Goal: Communication & Community: Participate in discussion

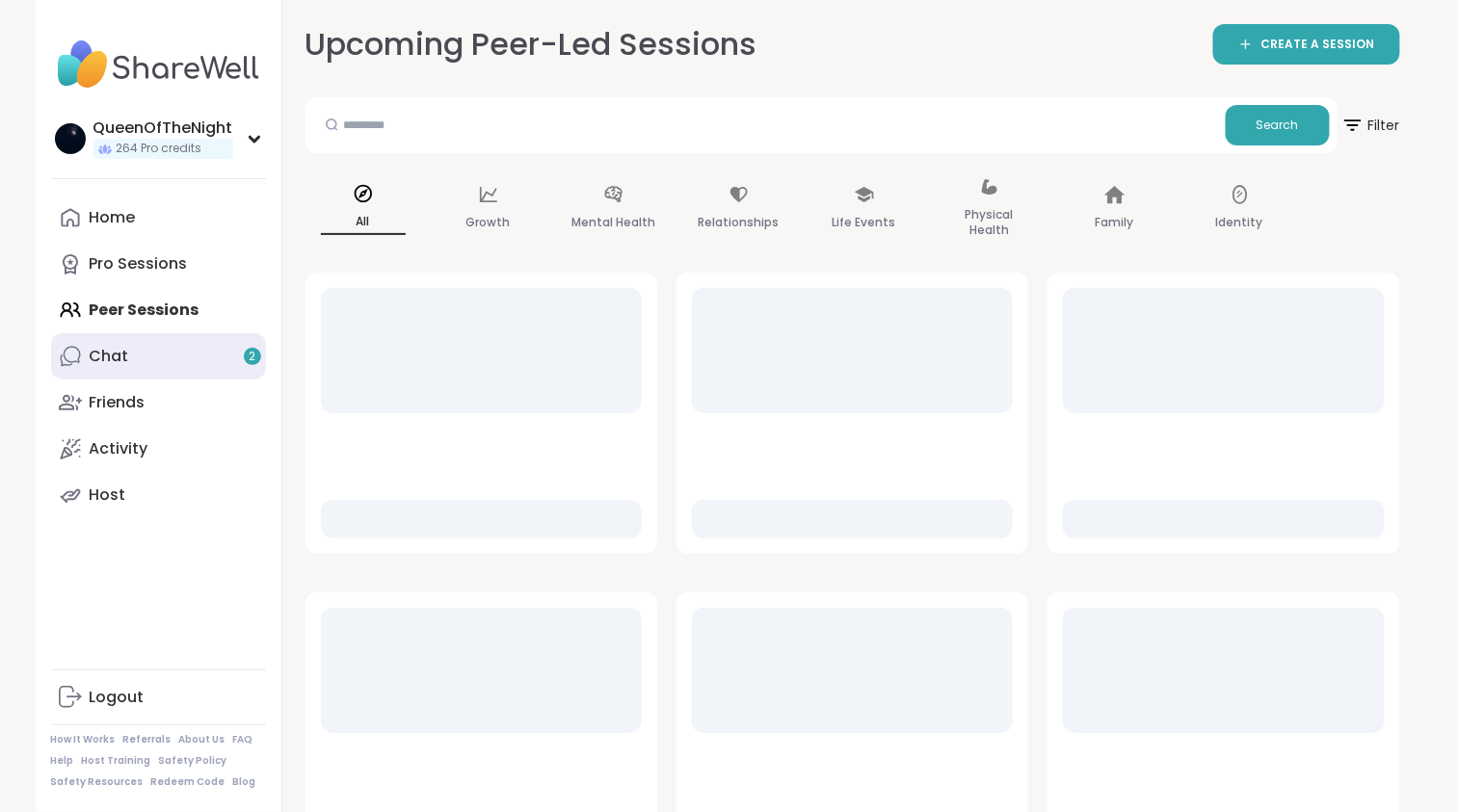
click at [179, 372] on link "Chat 2" at bounding box center [159, 357] width 215 height 46
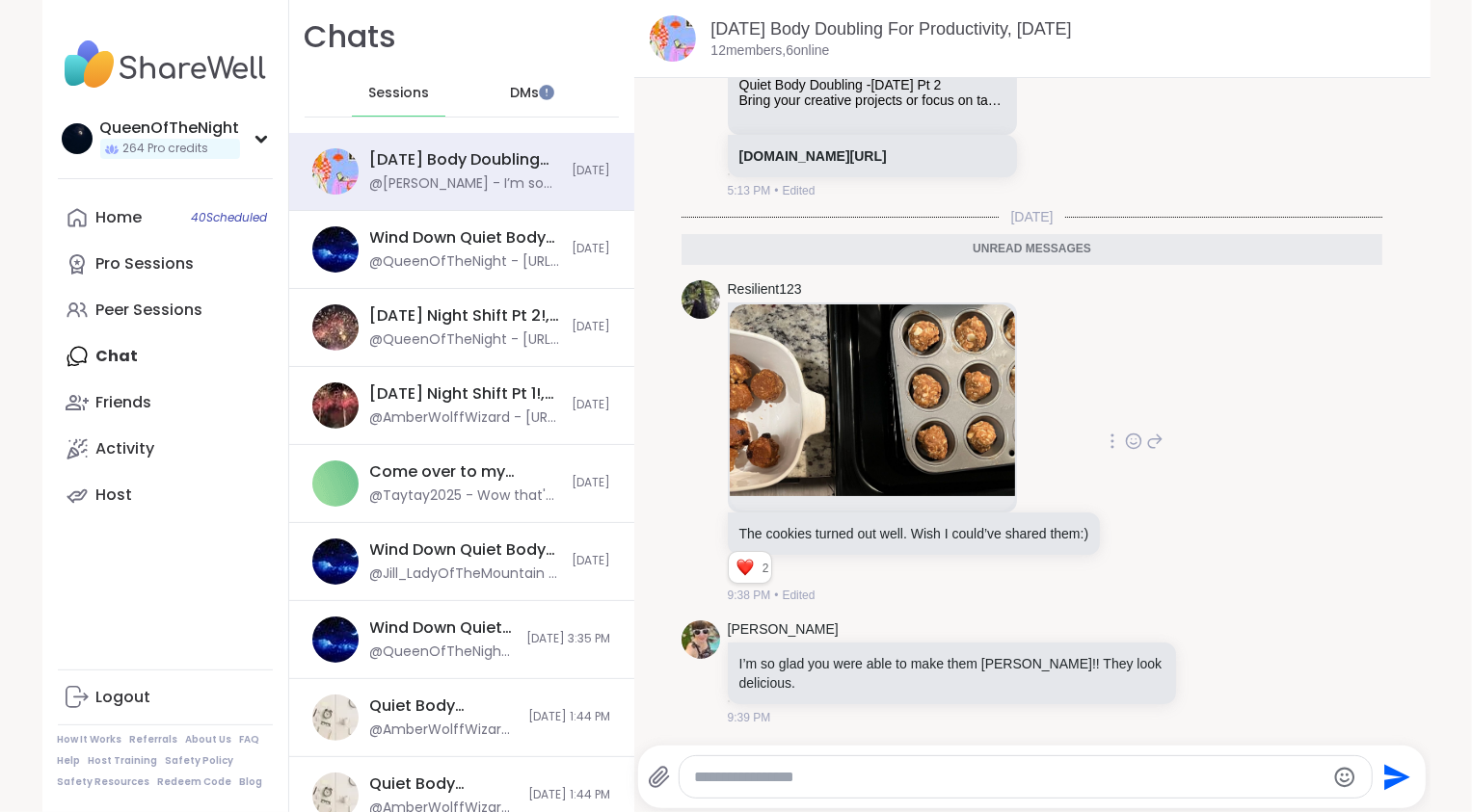
click at [1142, 443] on icon at bounding box center [1133, 441] width 17 height 19
click at [987, 421] on button "Select Reaction: Heart" at bounding box center [981, 411] width 39 height 39
click at [1162, 439] on icon at bounding box center [1155, 442] width 14 height 14
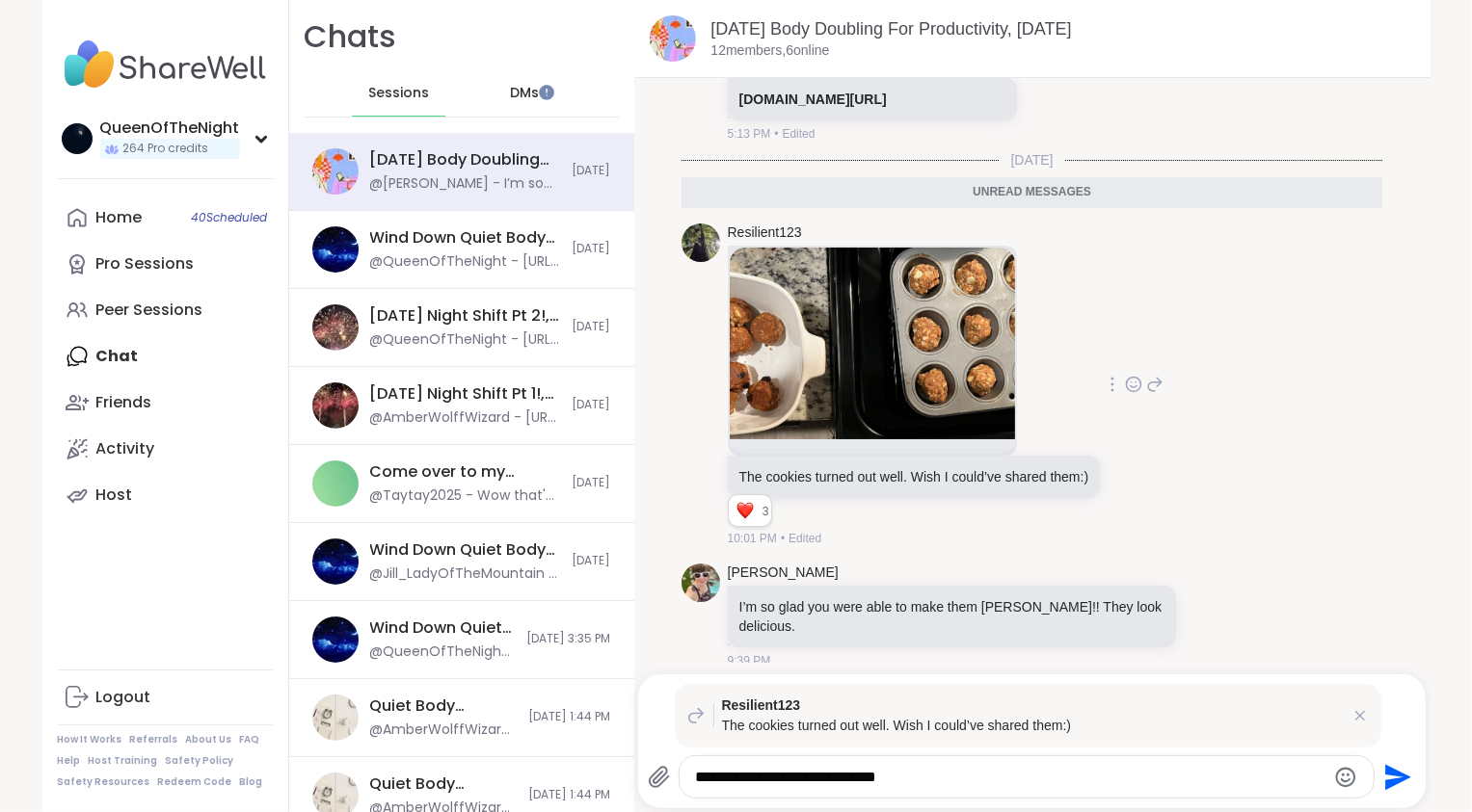
type textarea "**********"
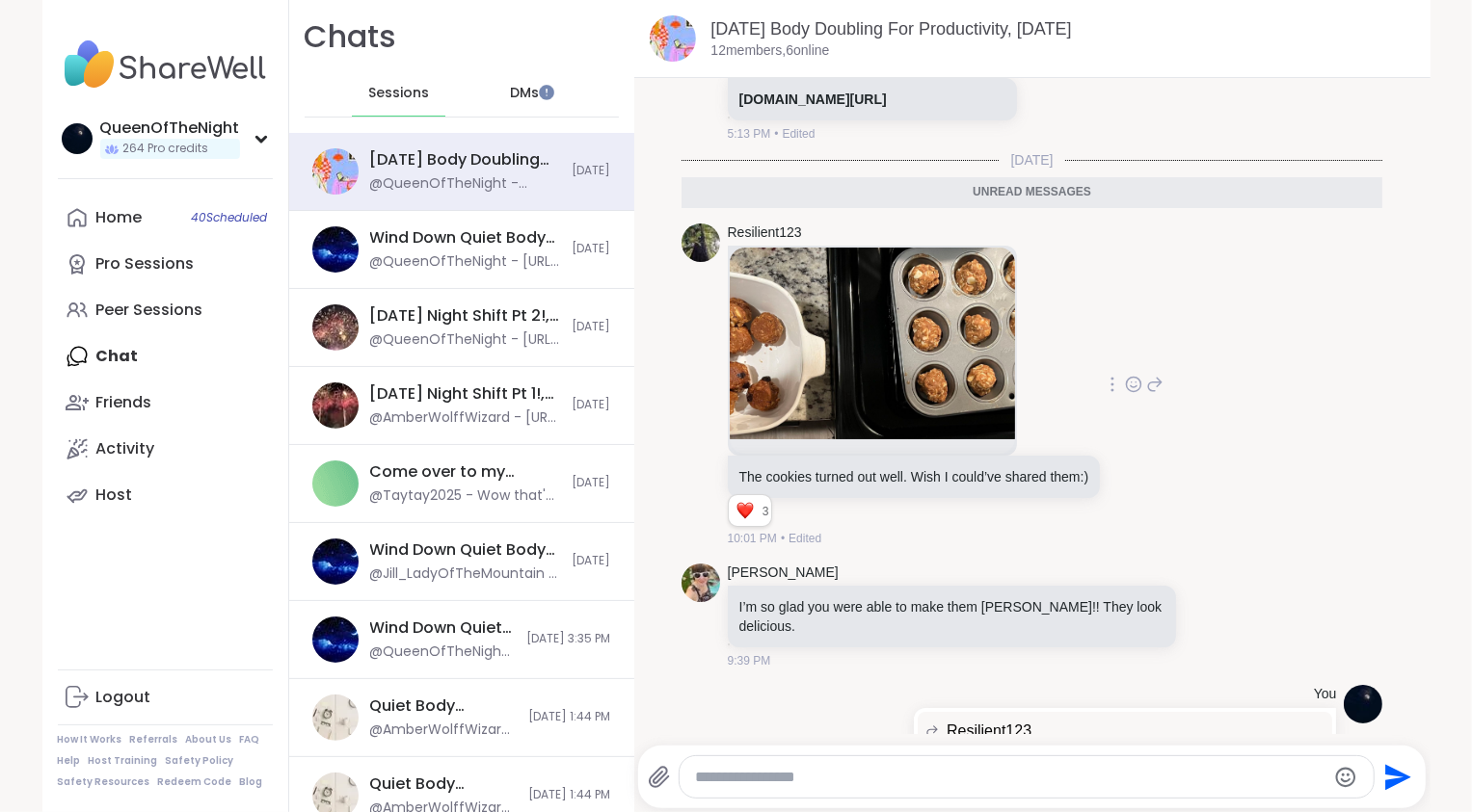
scroll to position [3073, 0]
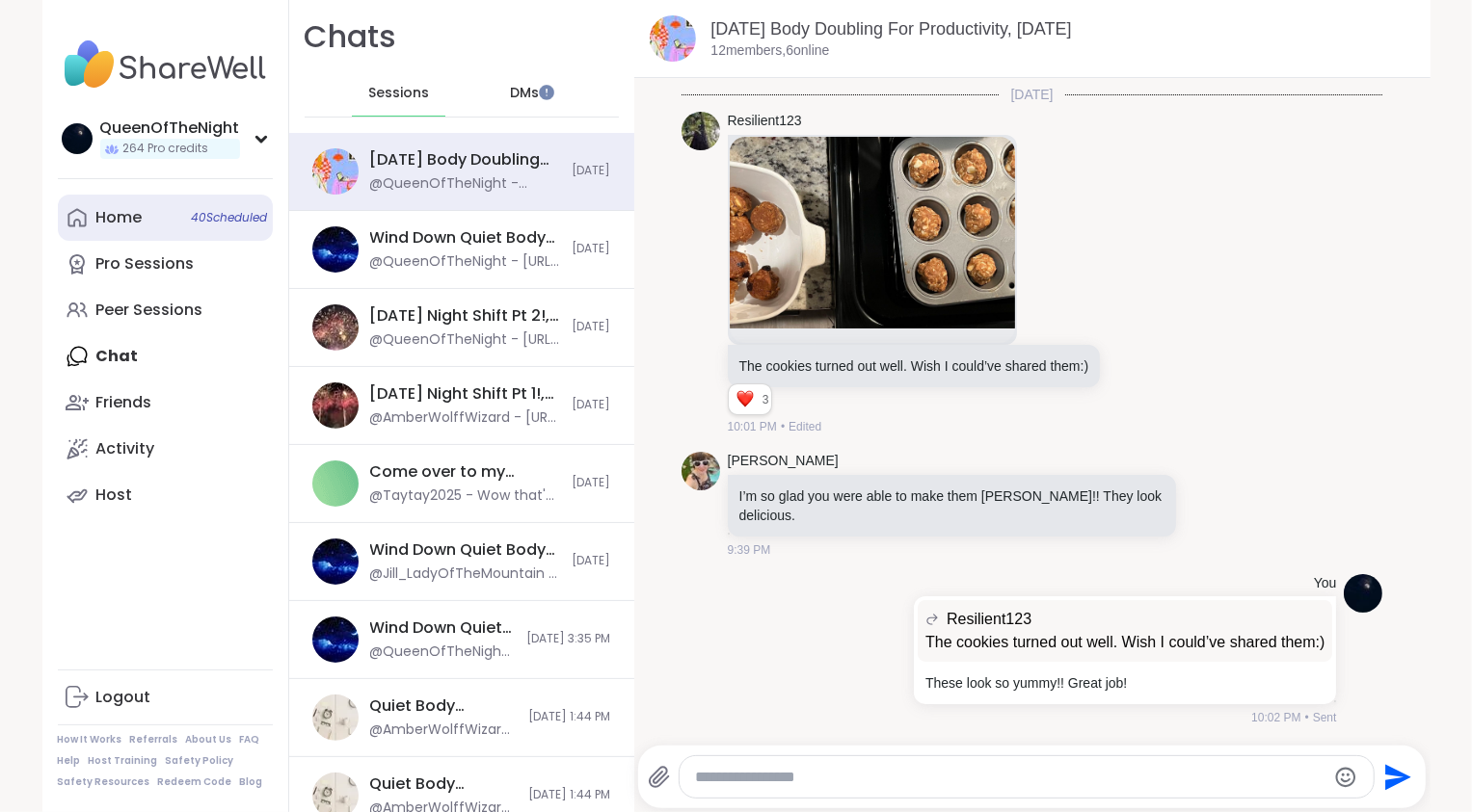
click at [130, 225] on div "Home 40 Scheduled" at bounding box center [120, 218] width 46 height 21
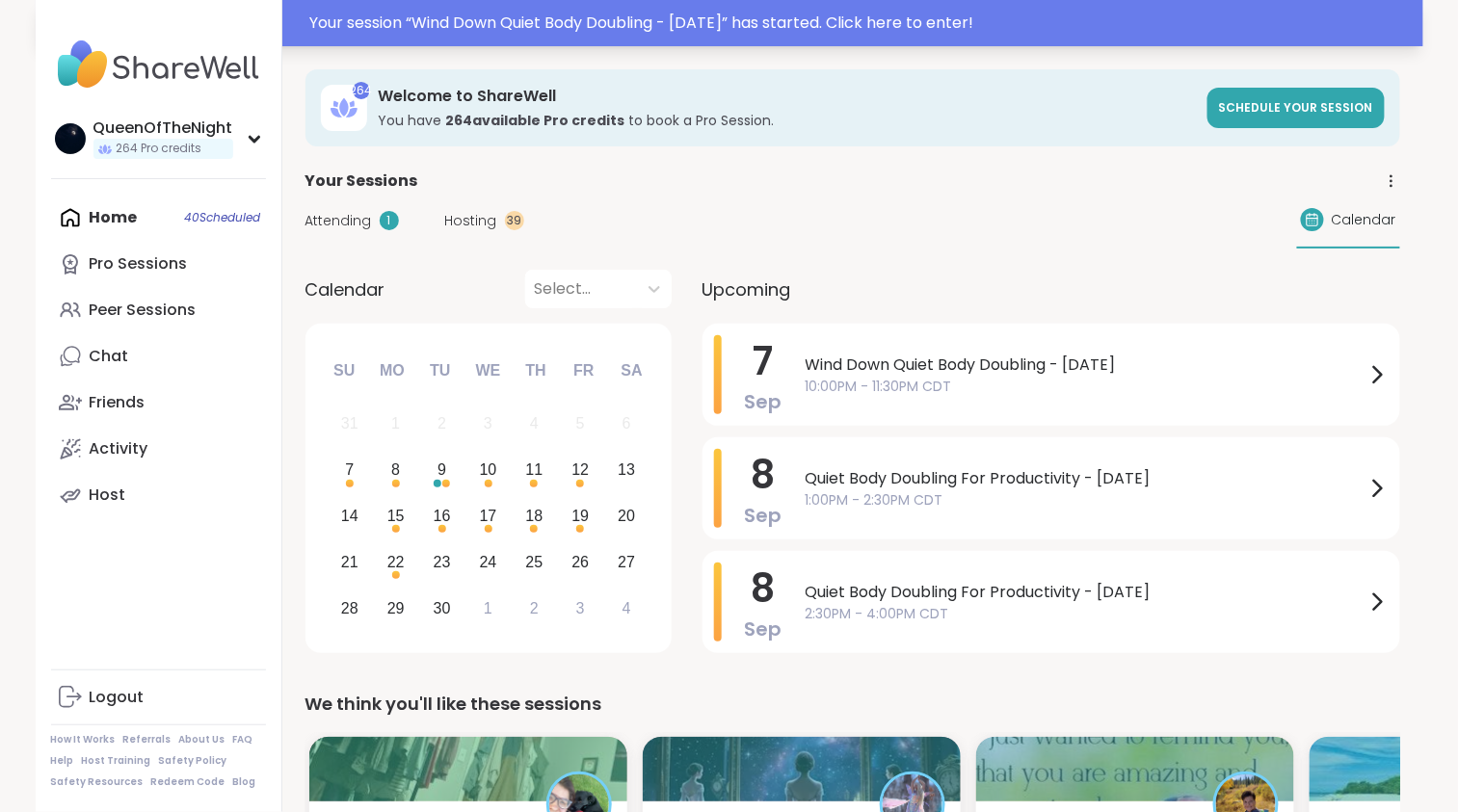
click at [526, 20] on div "Your session “ Wind Down Quiet Body Doubling - Sunday ” has started. Click here…" at bounding box center [860, 23] width 1101 height 23
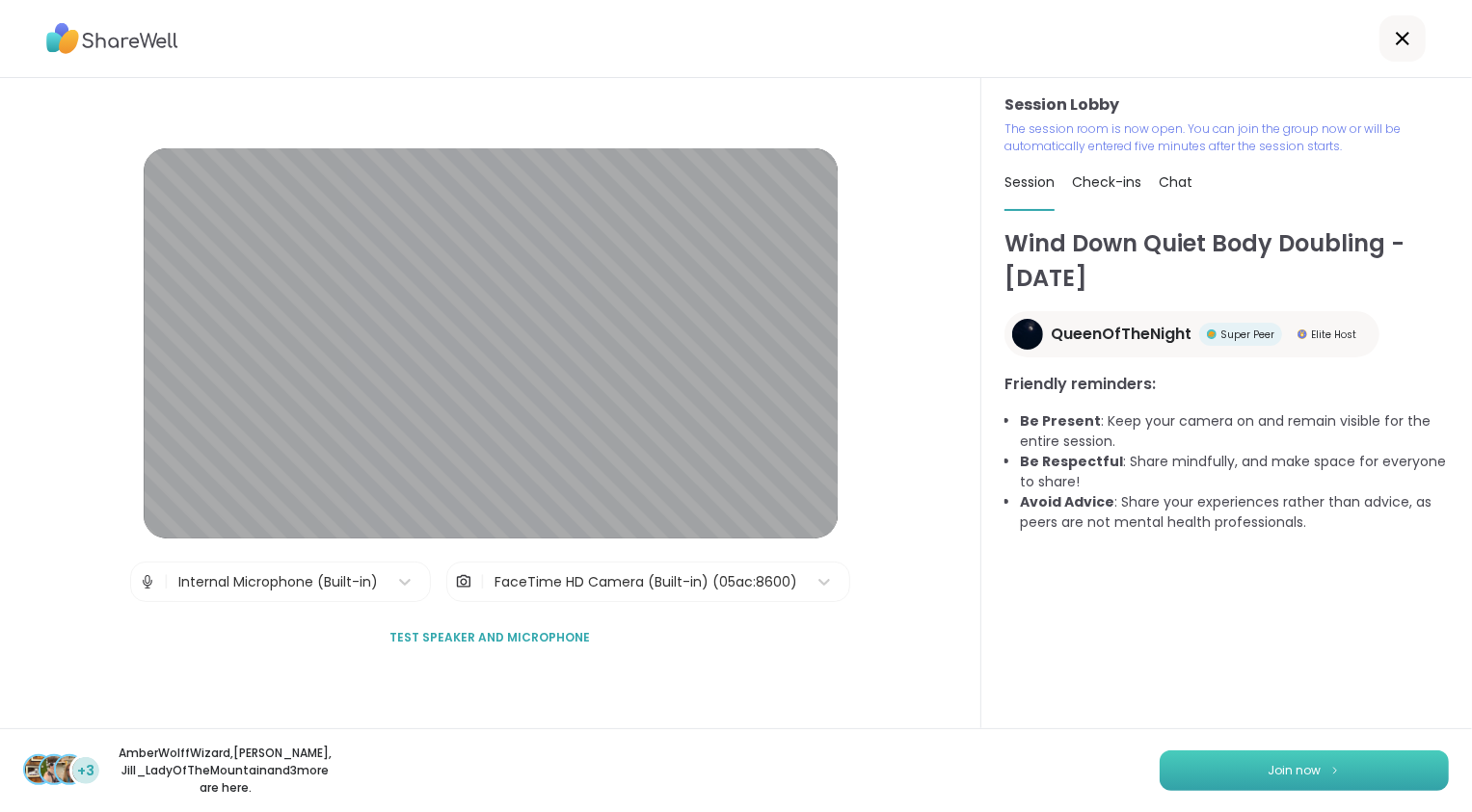
click at [1271, 768] on span "Join now" at bounding box center [1294, 770] width 53 height 17
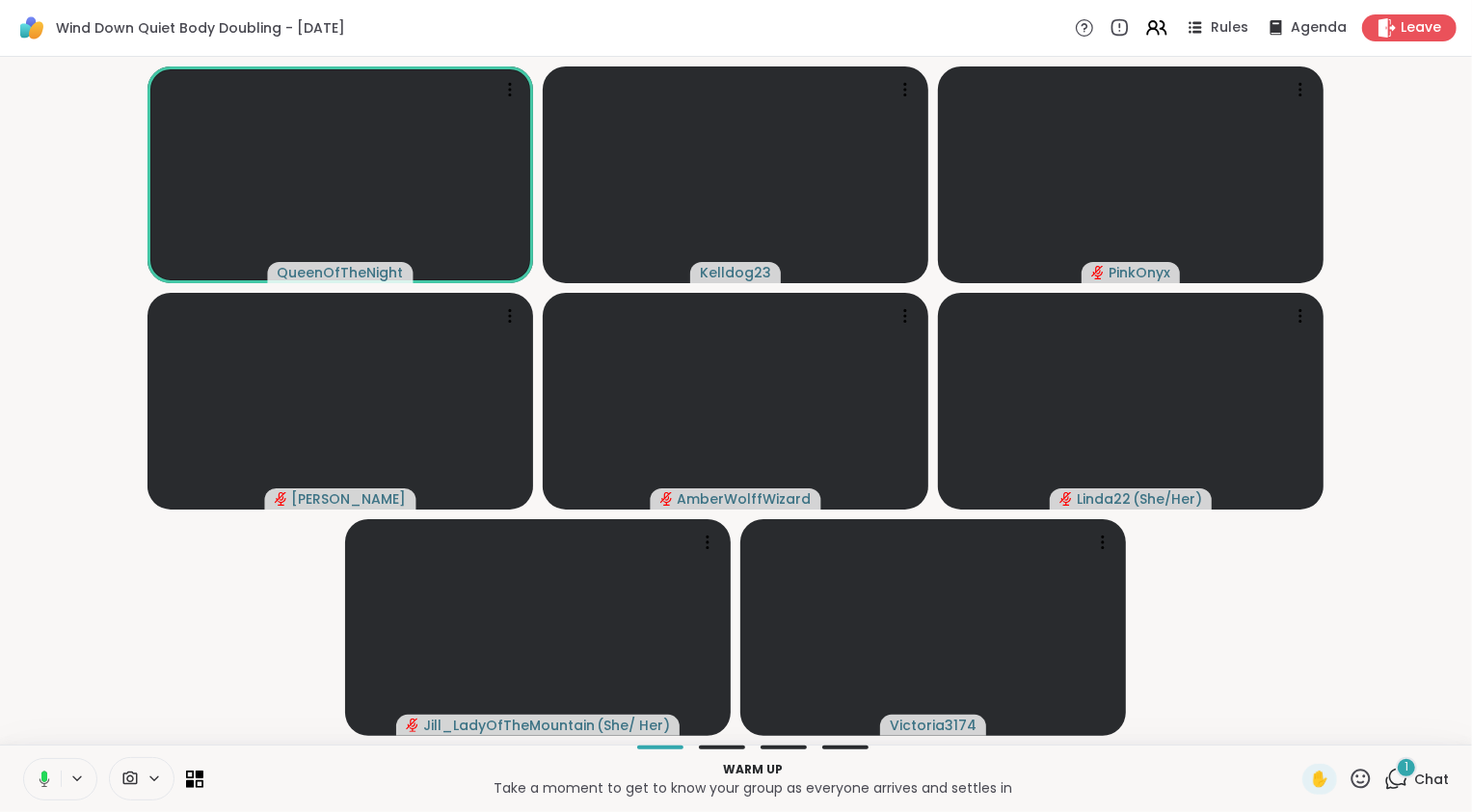
click at [1386, 779] on icon at bounding box center [1396, 778] width 24 height 24
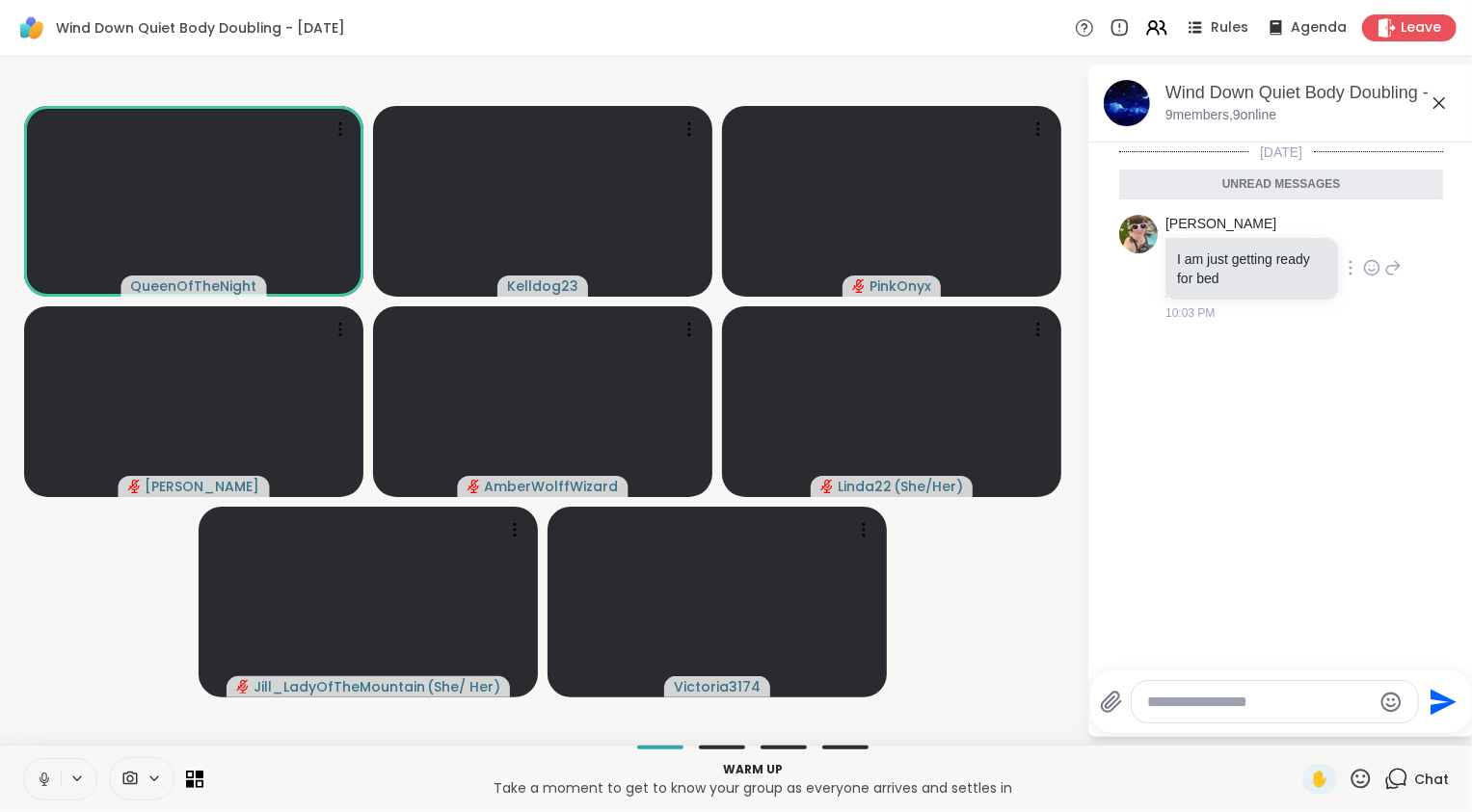
click at [1380, 267] on icon at bounding box center [1371, 268] width 17 height 19
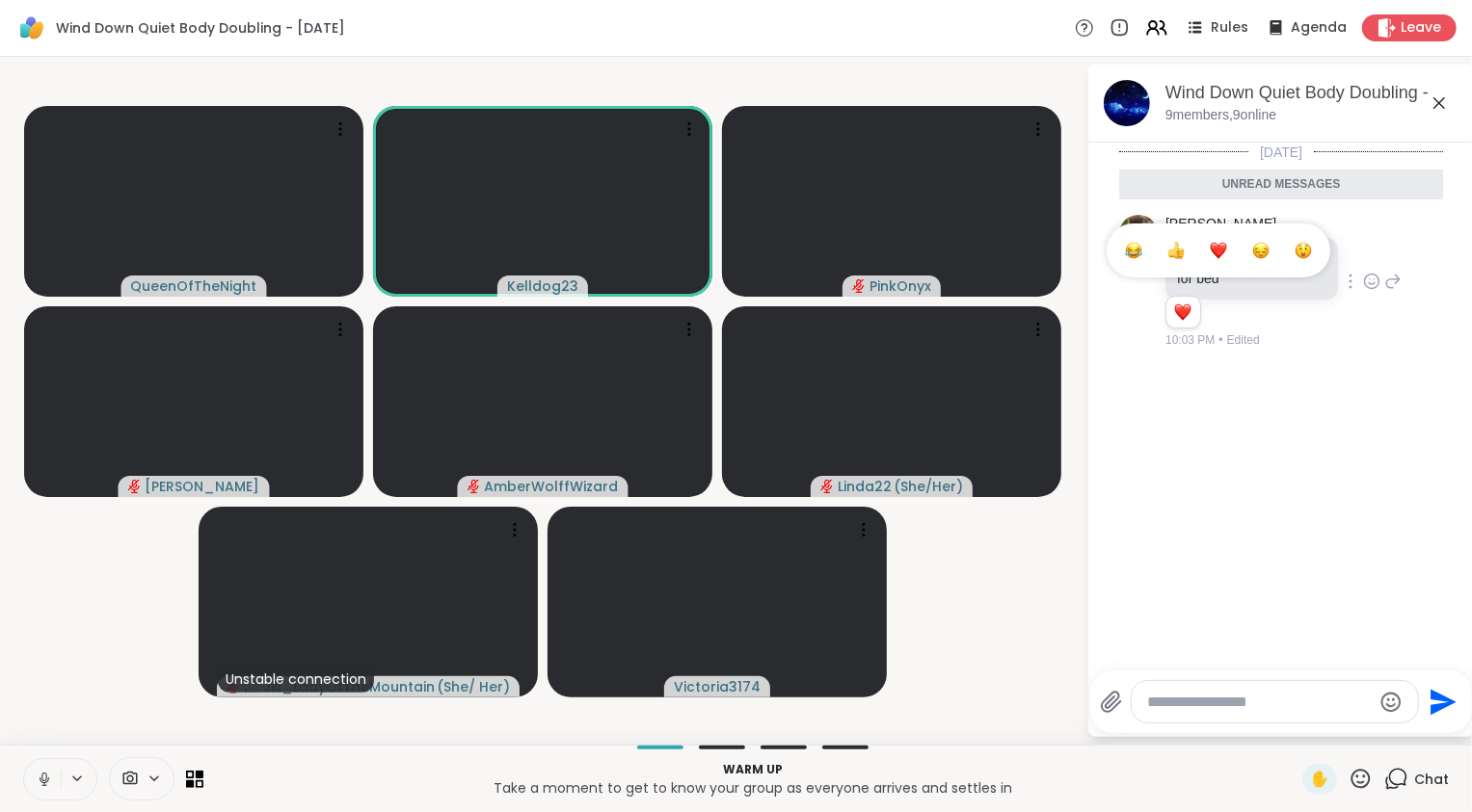
click at [1227, 239] on button "Select Reaction: Heart" at bounding box center [1219, 250] width 39 height 39
click at [1259, 497] on div "Today Unread messages Adrienne_QueenOfTheDawn I am just getting ready for bed 2…" at bounding box center [1281, 400] width 386 height 516
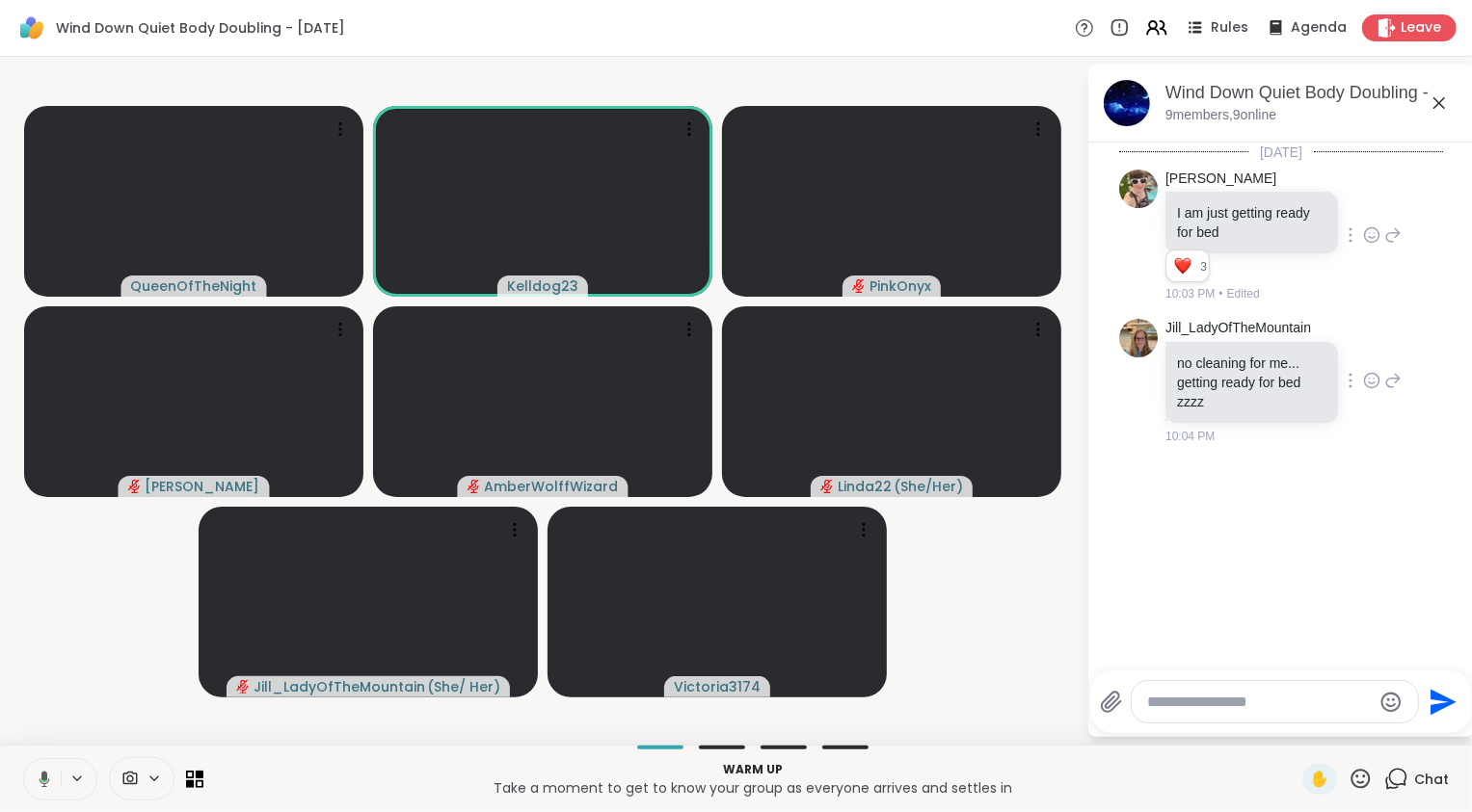
click at [1363, 382] on icon at bounding box center [1371, 381] width 17 height 19
click at [1363, 358] on div "Select Reaction: Heart" at bounding box center [1371, 350] width 17 height 17
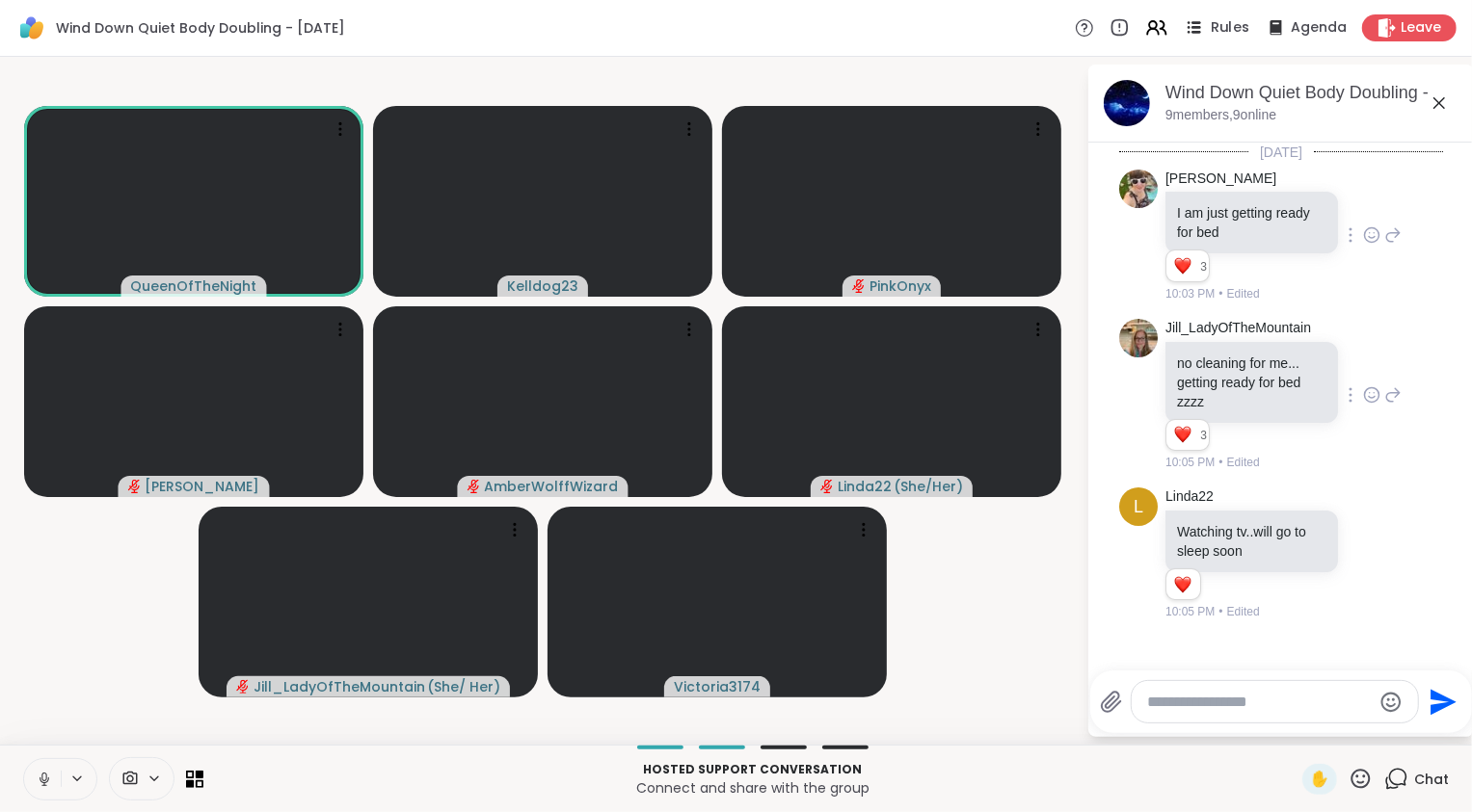
click at [1225, 24] on span "Rules" at bounding box center [1230, 28] width 40 height 20
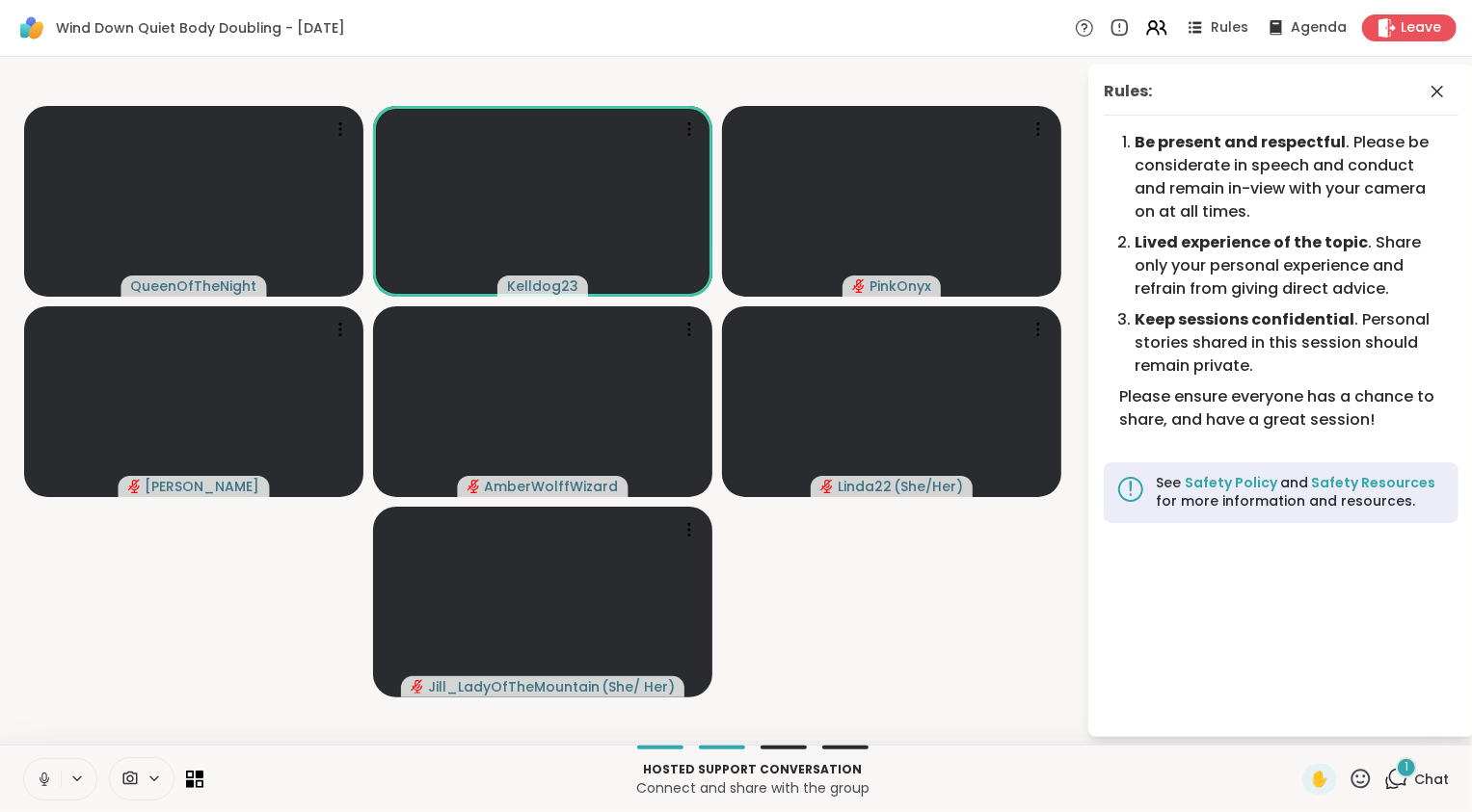
click at [1391, 782] on icon at bounding box center [1396, 778] width 24 height 24
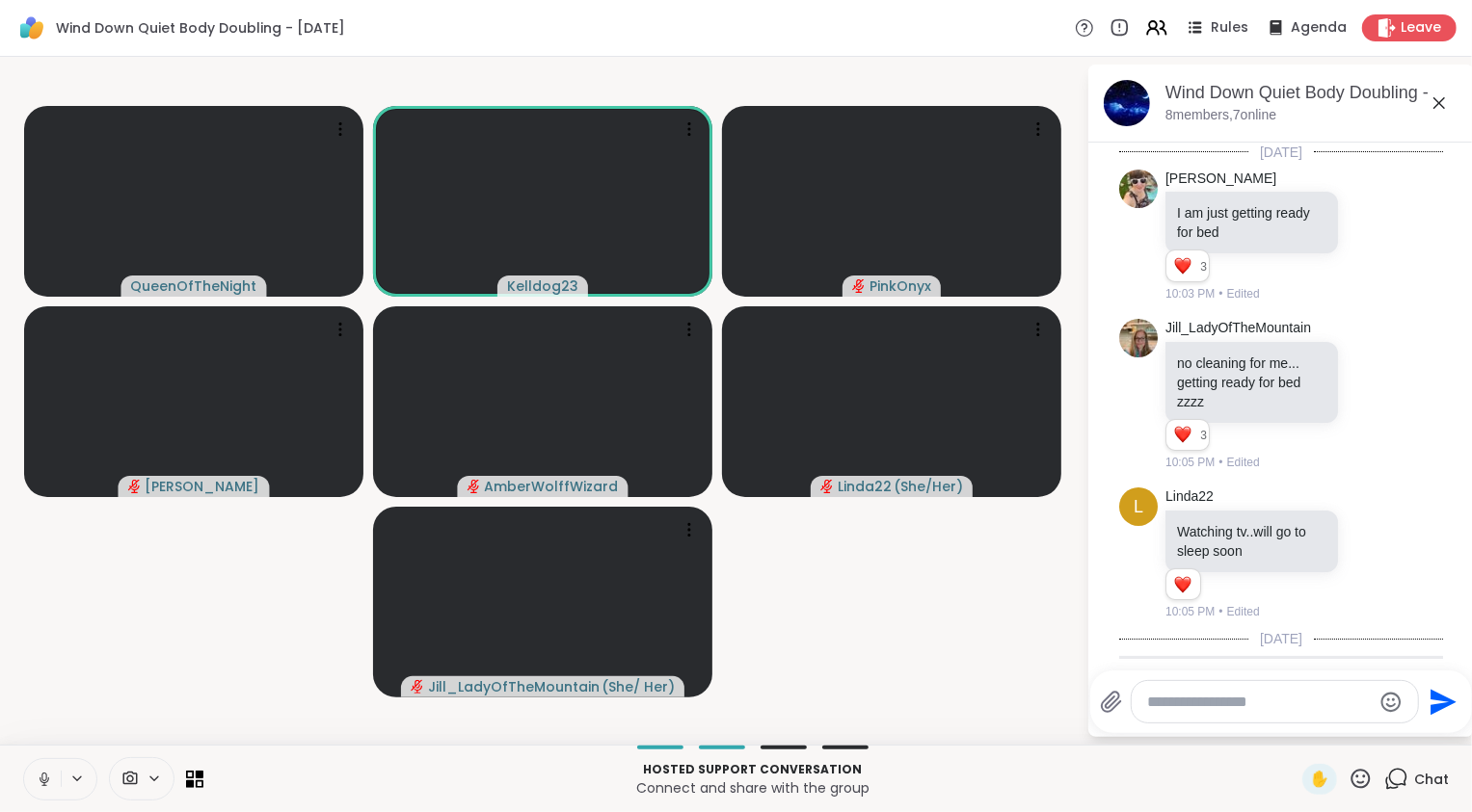
scroll to position [155, 0]
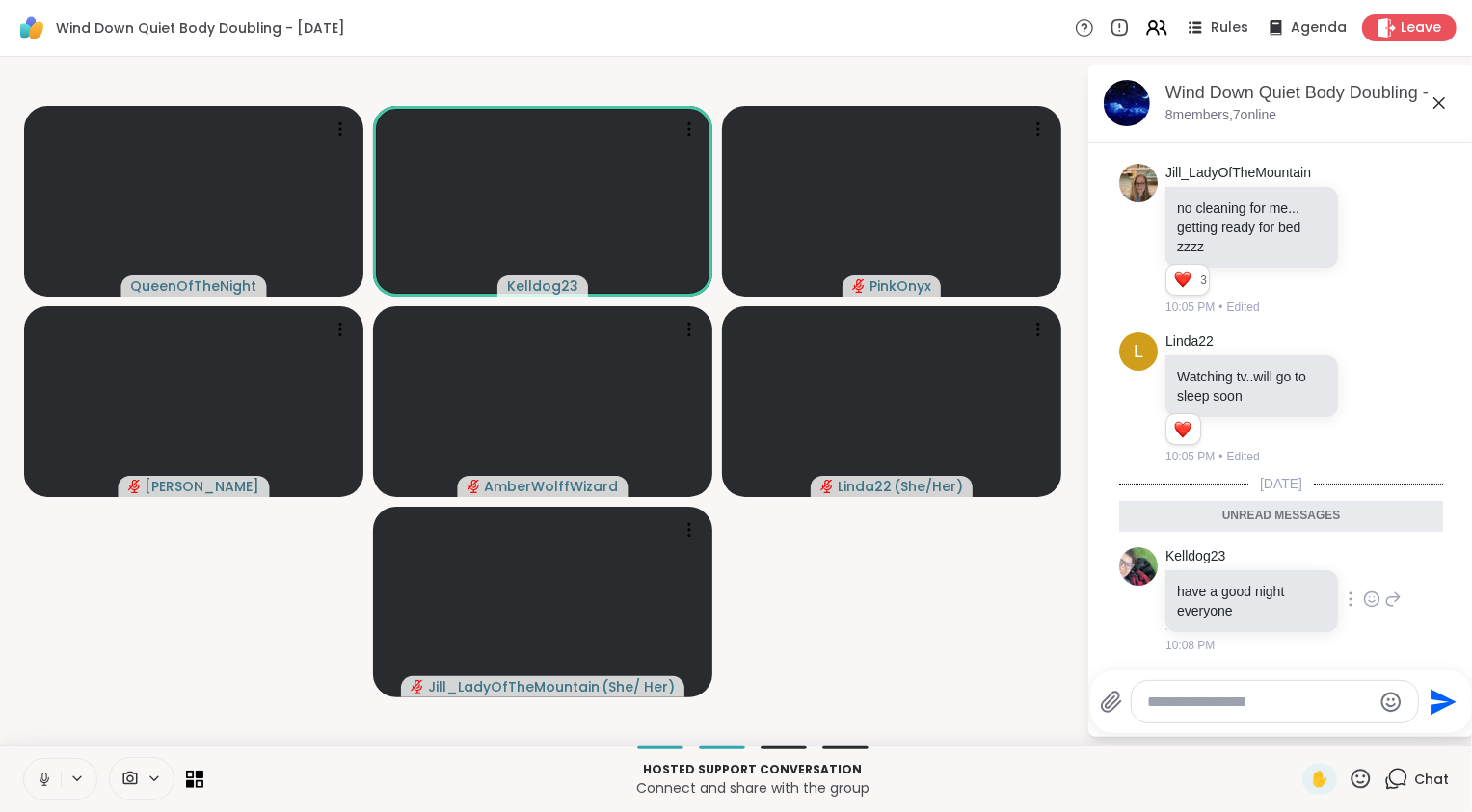
click at [1363, 595] on icon at bounding box center [1371, 599] width 17 height 19
click at [1363, 569] on div "Select Reaction: Heart" at bounding box center [1371, 568] width 17 height 17
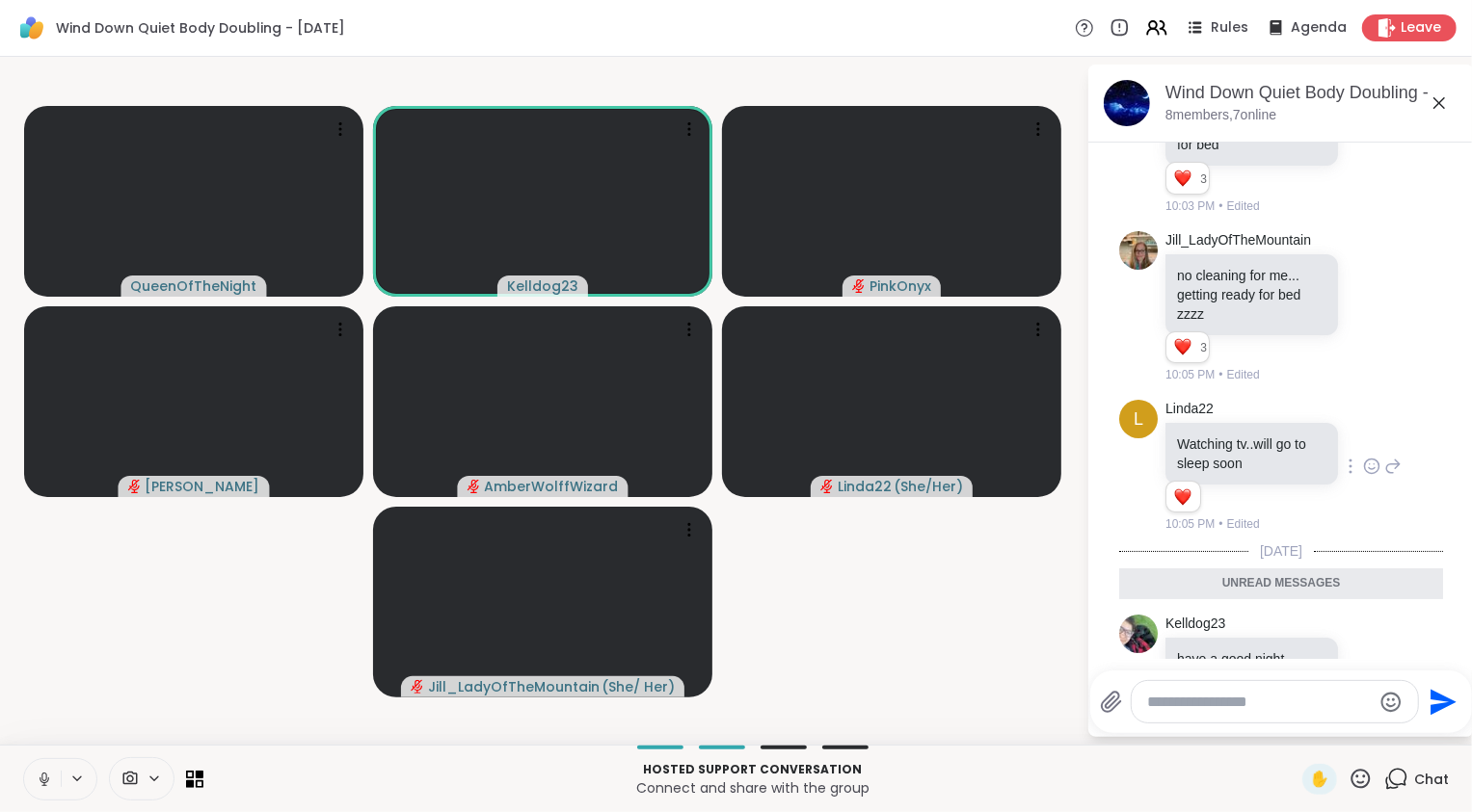
scroll to position [183, 0]
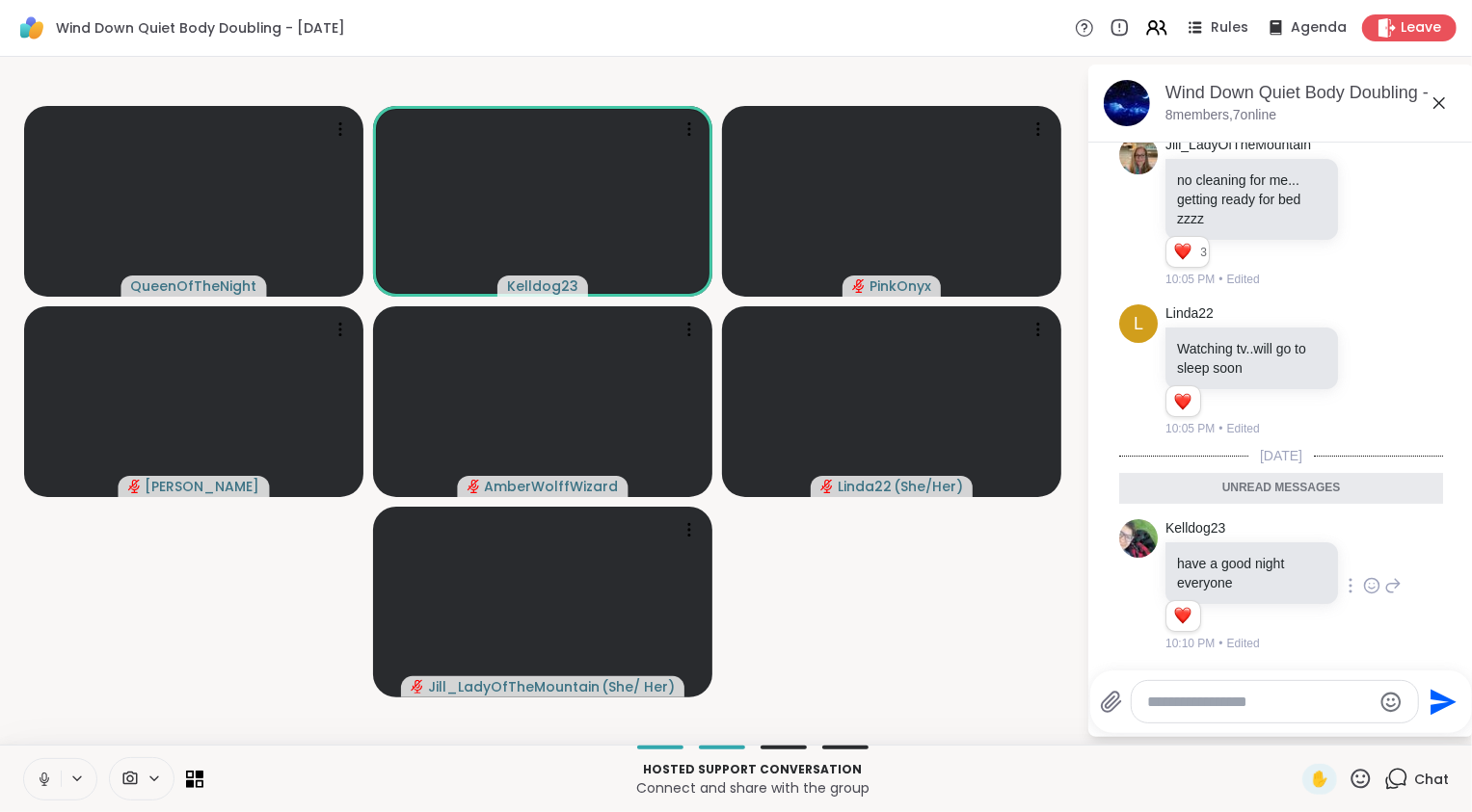
click at [1440, 109] on icon at bounding box center [1439, 103] width 23 height 23
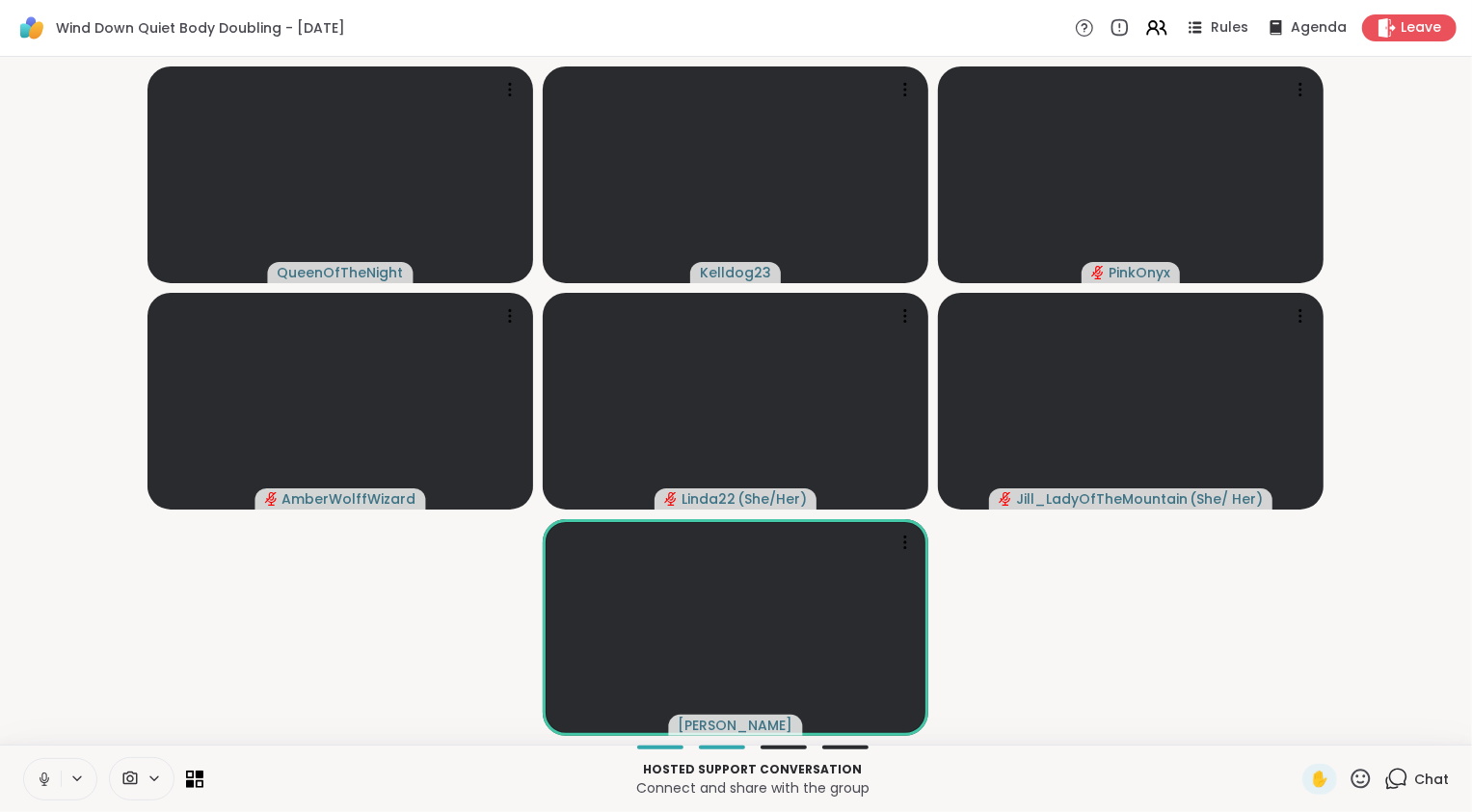
click at [216, 646] on video-player-container "QueenOfTheNight Kelldog23 PinkOnyx AmberWolffWizard Linda22 ( She/Her ) Jill_La…" at bounding box center [736, 401] width 1449 height 673
click at [260, 672] on video-player-container "QueenOfTheNight Kelldog23 PinkOnyx AmberWolffWizard ❤️ Linda22 ( She/Her ) ❤️ ❤…" at bounding box center [736, 401] width 1449 height 673
click at [366, 674] on video-player-container "QueenOfTheNight Kelldog23 PinkOnyx AmberWolffWizard Linda22 ( She/Her ) ❤️ ❤️ J…" at bounding box center [736, 401] width 1449 height 673
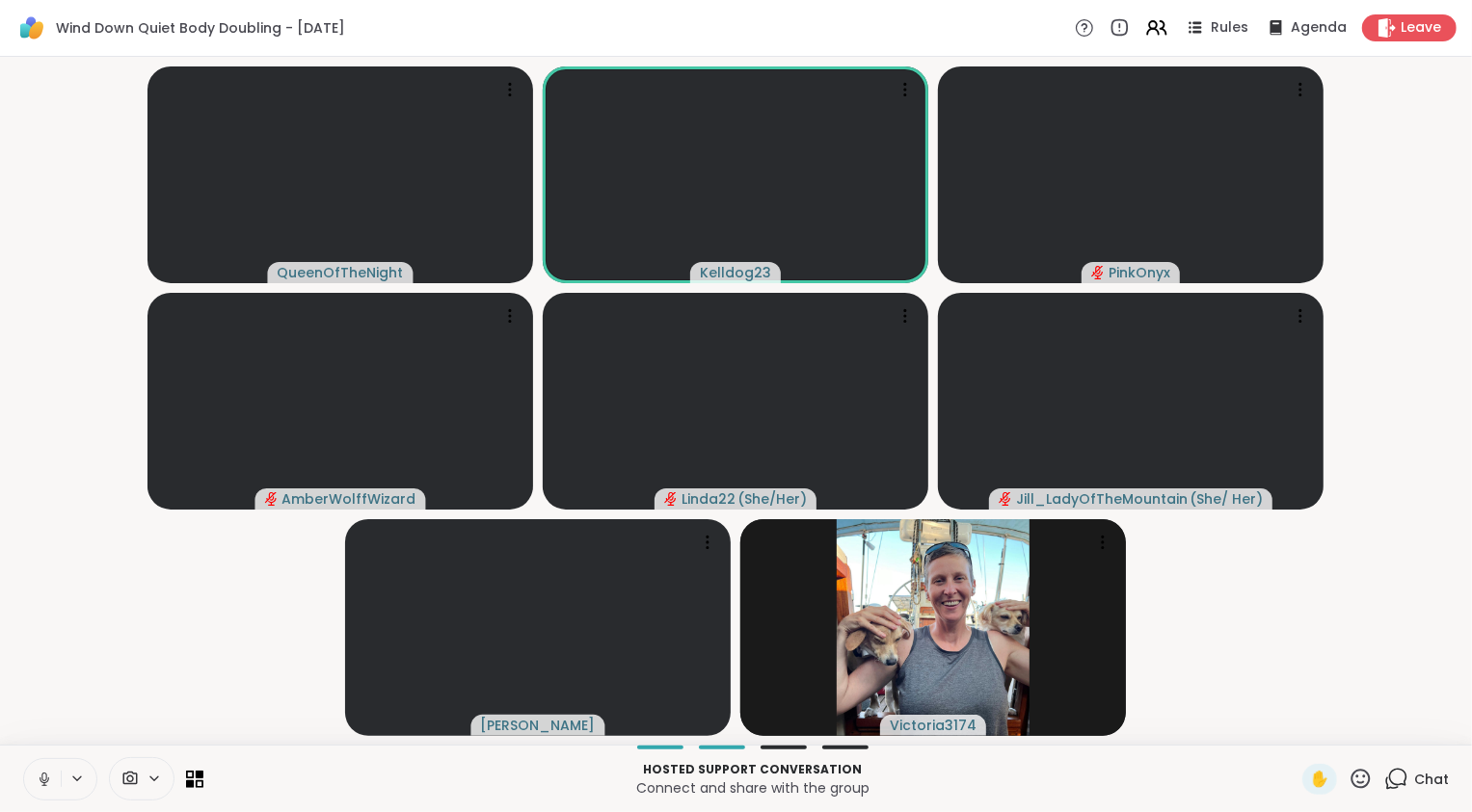
click at [45, 777] on icon at bounding box center [44, 776] width 5 height 9
click at [115, 656] on video-player-container "QueenOfTheNight Kelldog23 PinkOnyx AmberWolffWizard Linda22 ( She/Her ) Jill_La…" at bounding box center [736, 401] width 1449 height 673
click at [1252, 644] on video-player-container "QueenOfTheNight Kelldog23 PinkOnyx AmberWolffWizard Linda22 ( She/Her ) Jill_La…" at bounding box center [736, 401] width 1449 height 673
click at [1157, 28] on icon at bounding box center [1156, 27] width 24 height 24
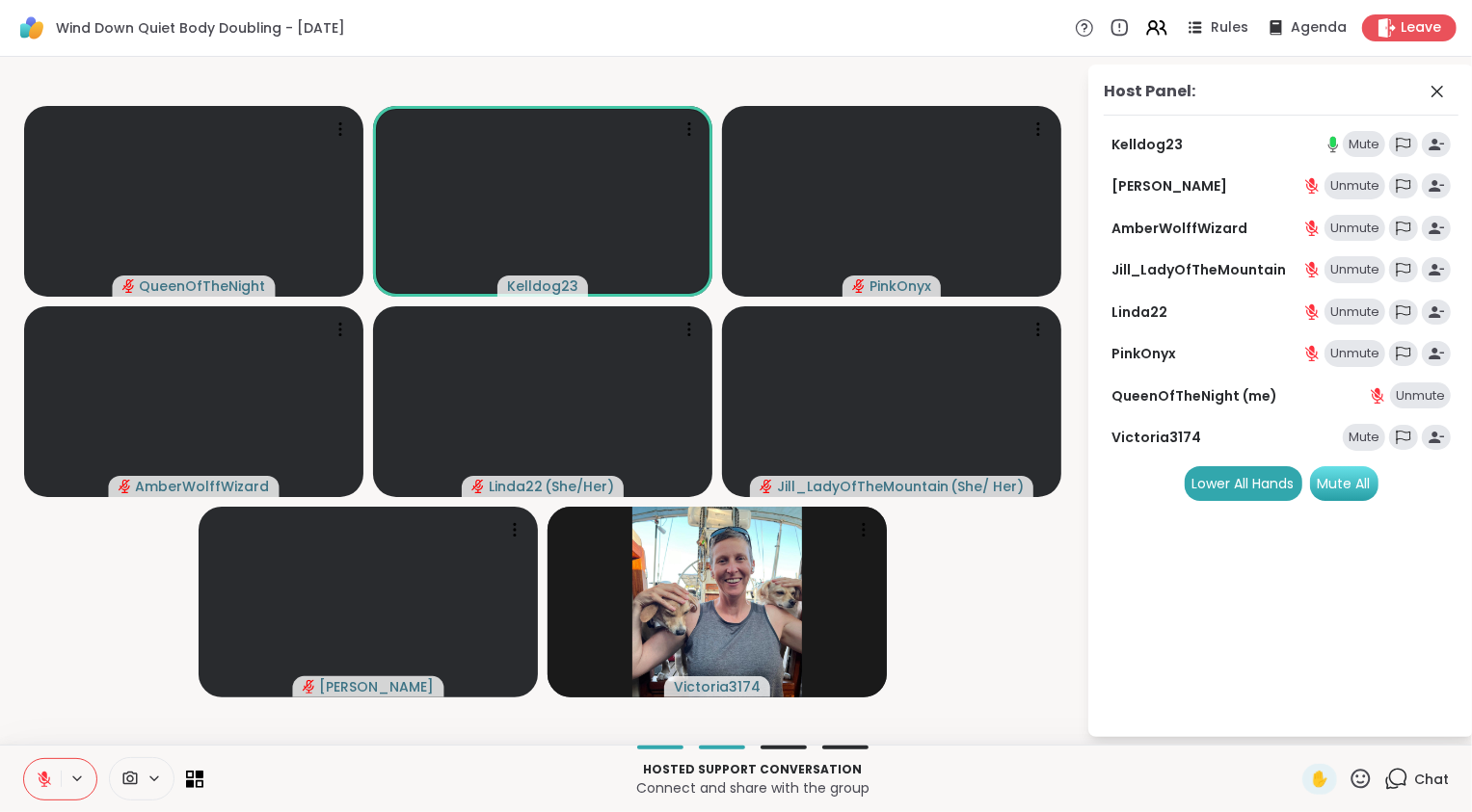
click at [1364, 489] on div "Mute All" at bounding box center [1343, 483] width 69 height 35
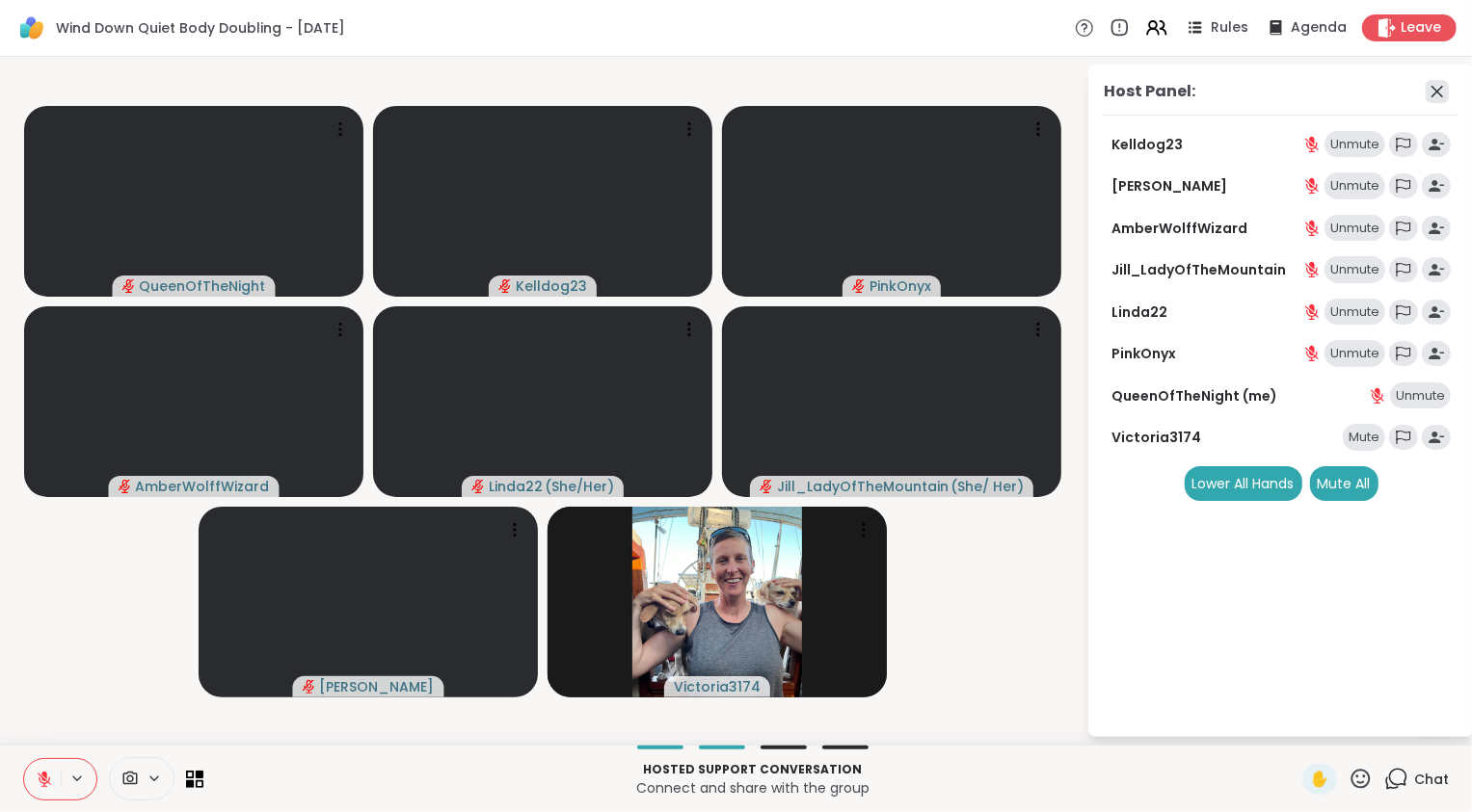
click at [1437, 93] on icon at bounding box center [1437, 92] width 23 height 23
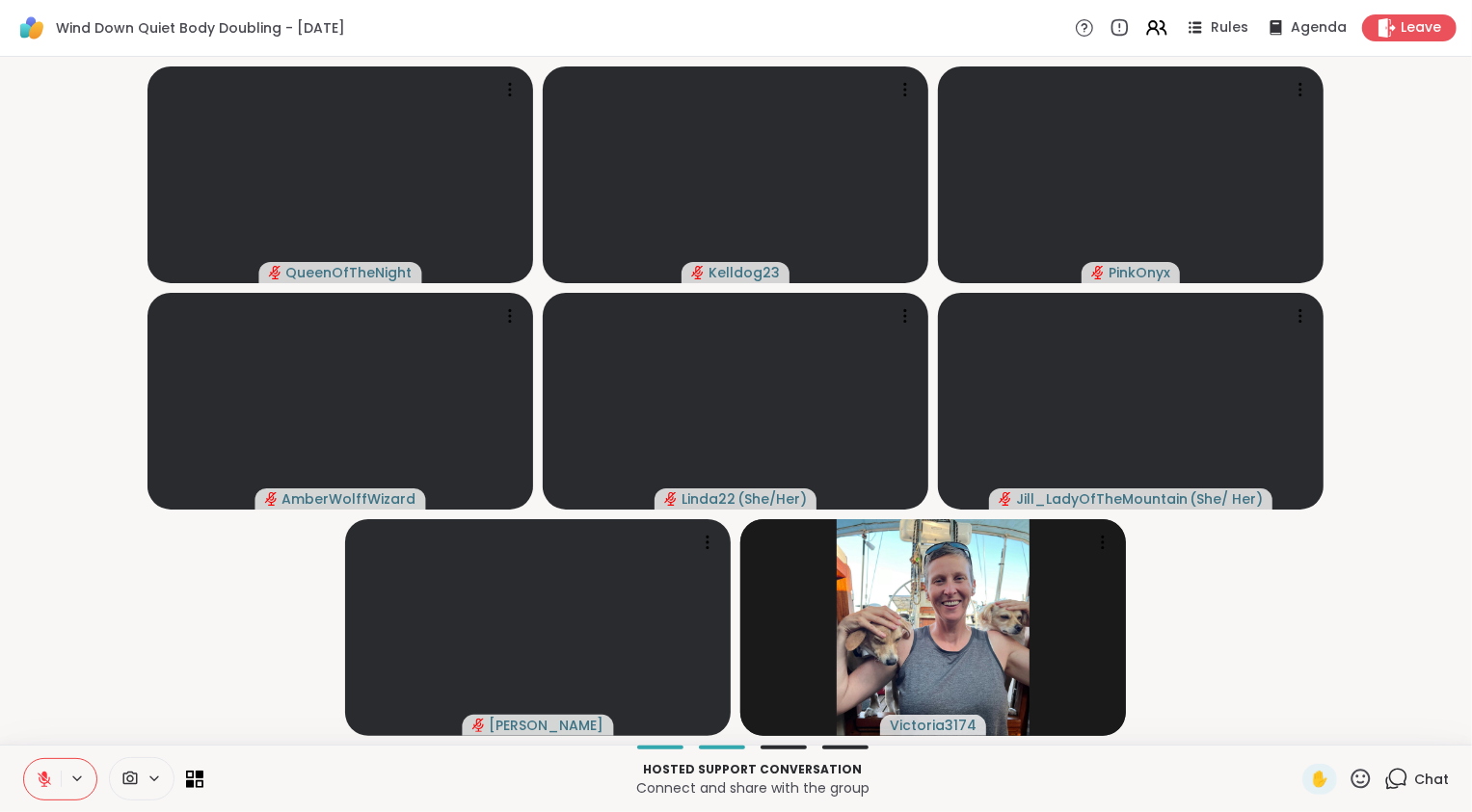
click at [1398, 744] on div "QueenOfTheNight Kelldog23 PinkOnyx AmberWolffWizard Linda22 ( She/Her ) Jill_La…" at bounding box center [736, 401] width 1472 height 688
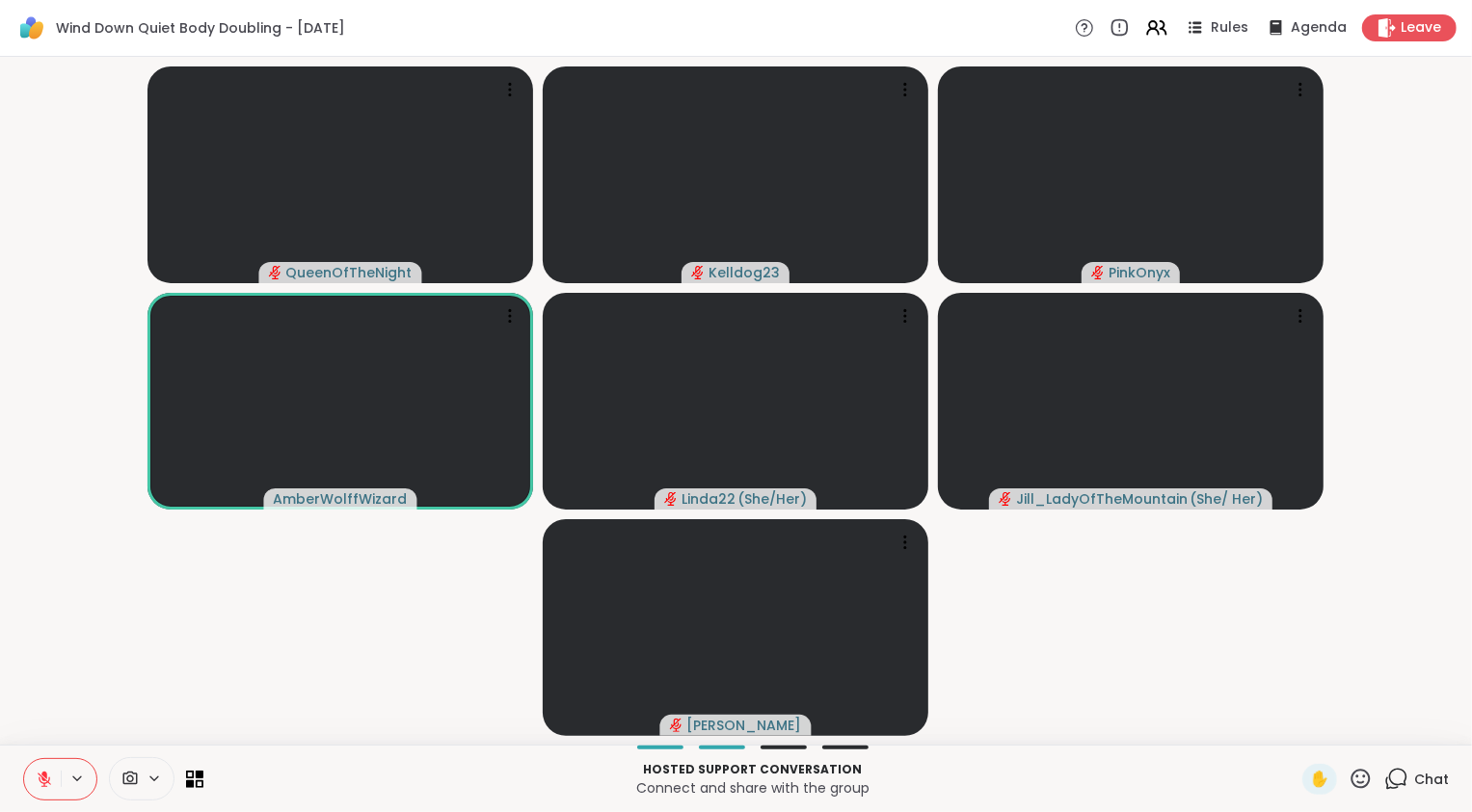
click at [44, 777] on icon at bounding box center [44, 779] width 17 height 17
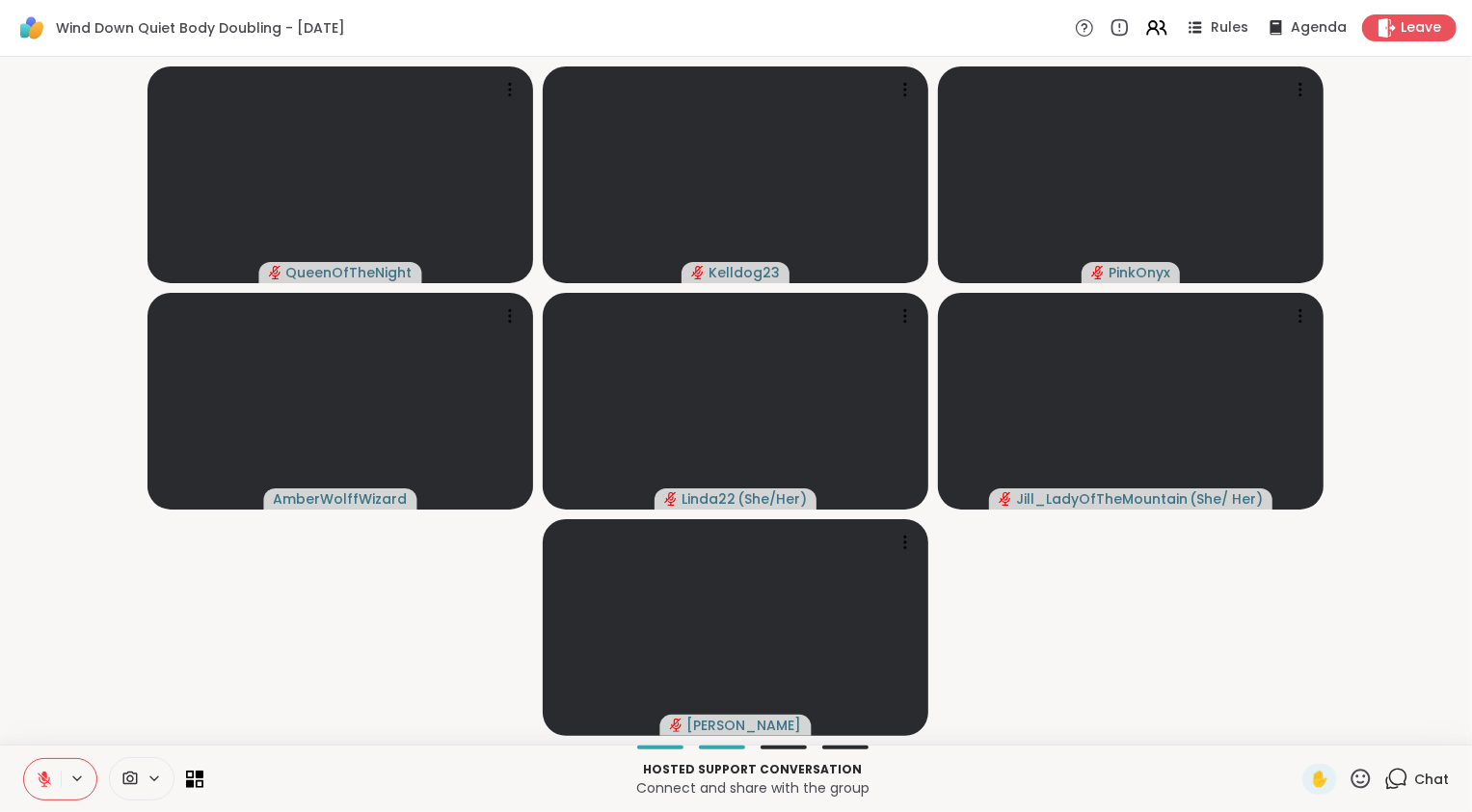
click at [171, 680] on video-player-container "QueenOfTheNight Kelldog23 PinkOnyx AmberWolffWizard Linda22 ( She/Her ) Jill_La…" at bounding box center [736, 401] width 1449 height 673
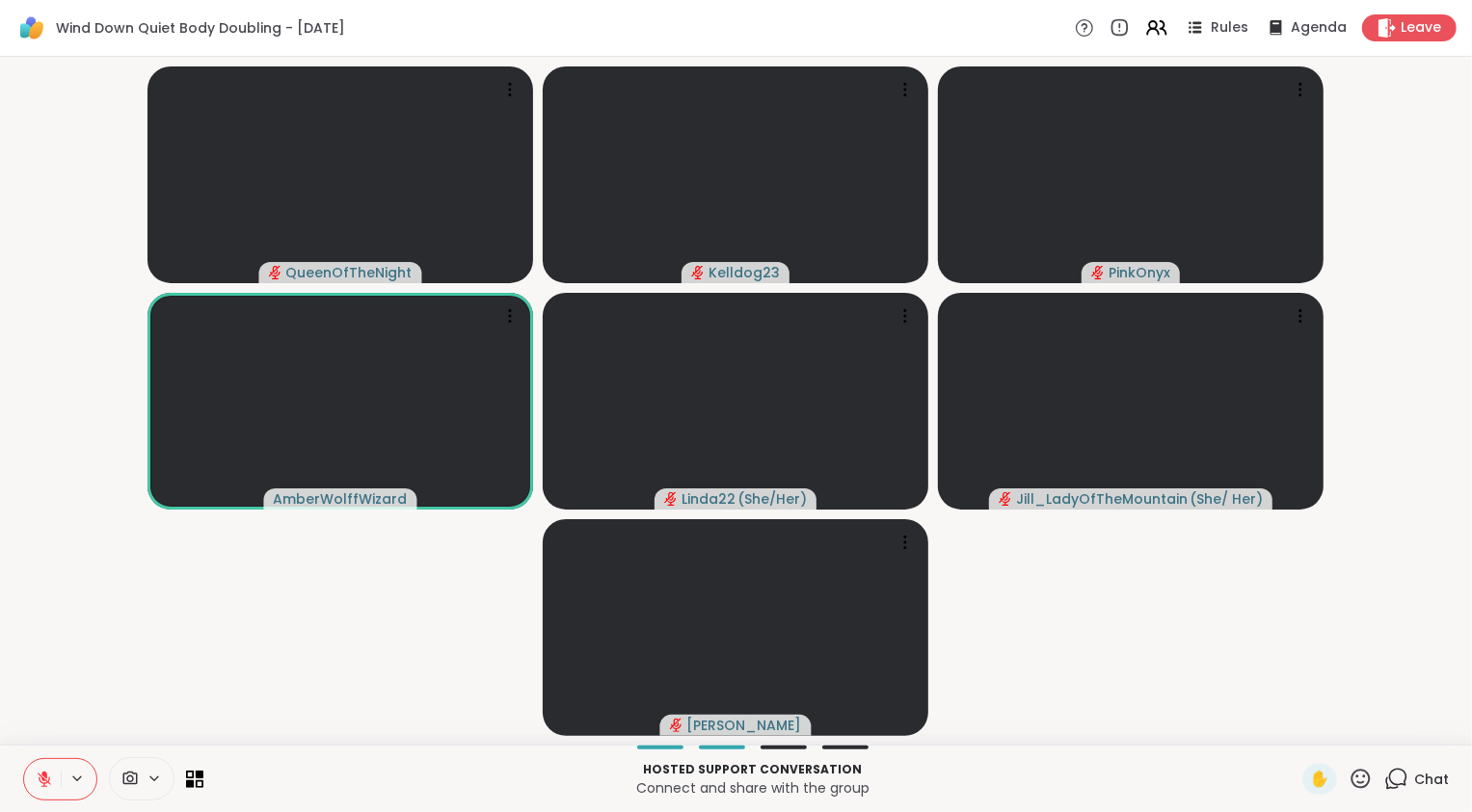
click at [41, 776] on icon at bounding box center [44, 779] width 14 height 14
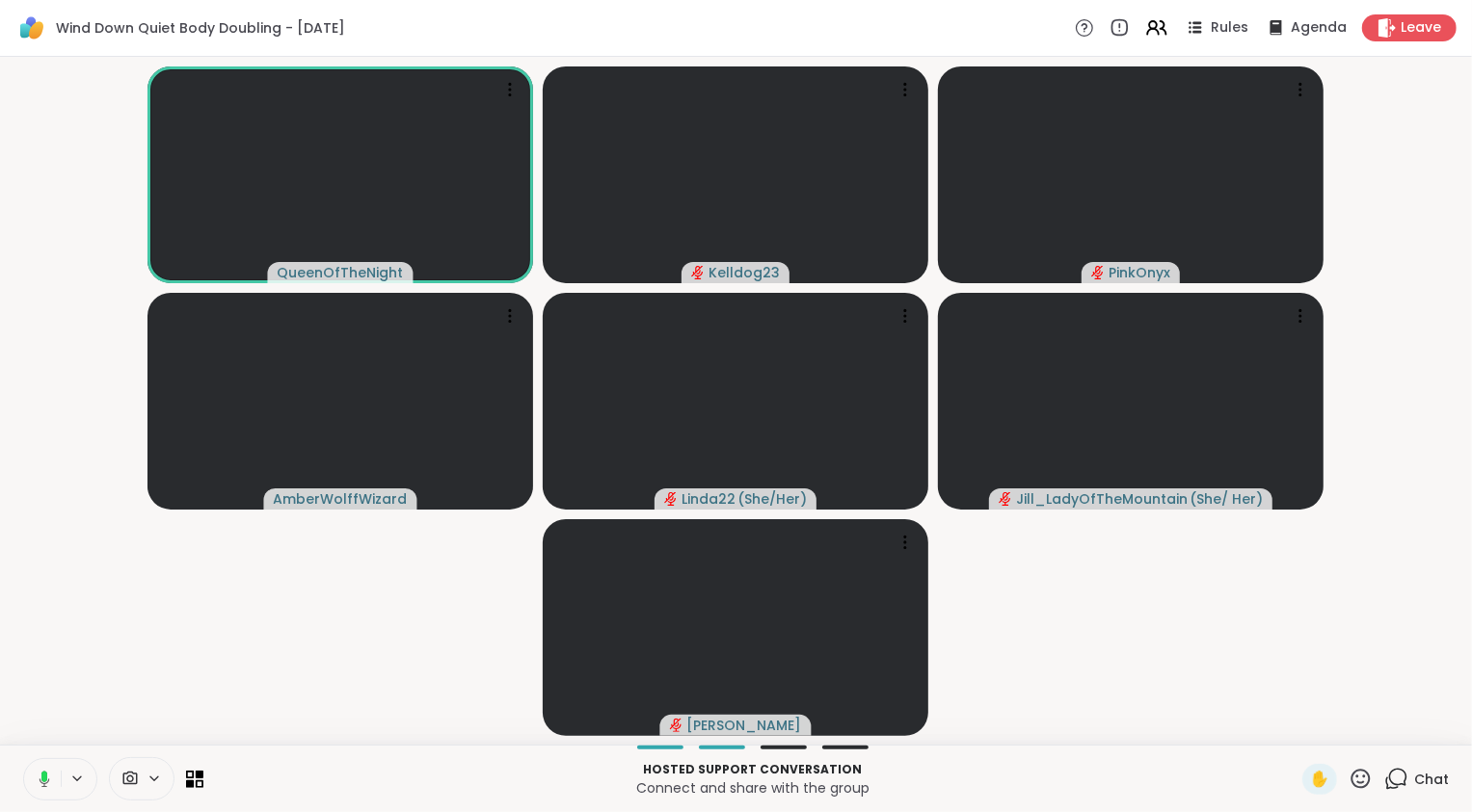
click at [41, 776] on icon at bounding box center [42, 779] width 17 height 17
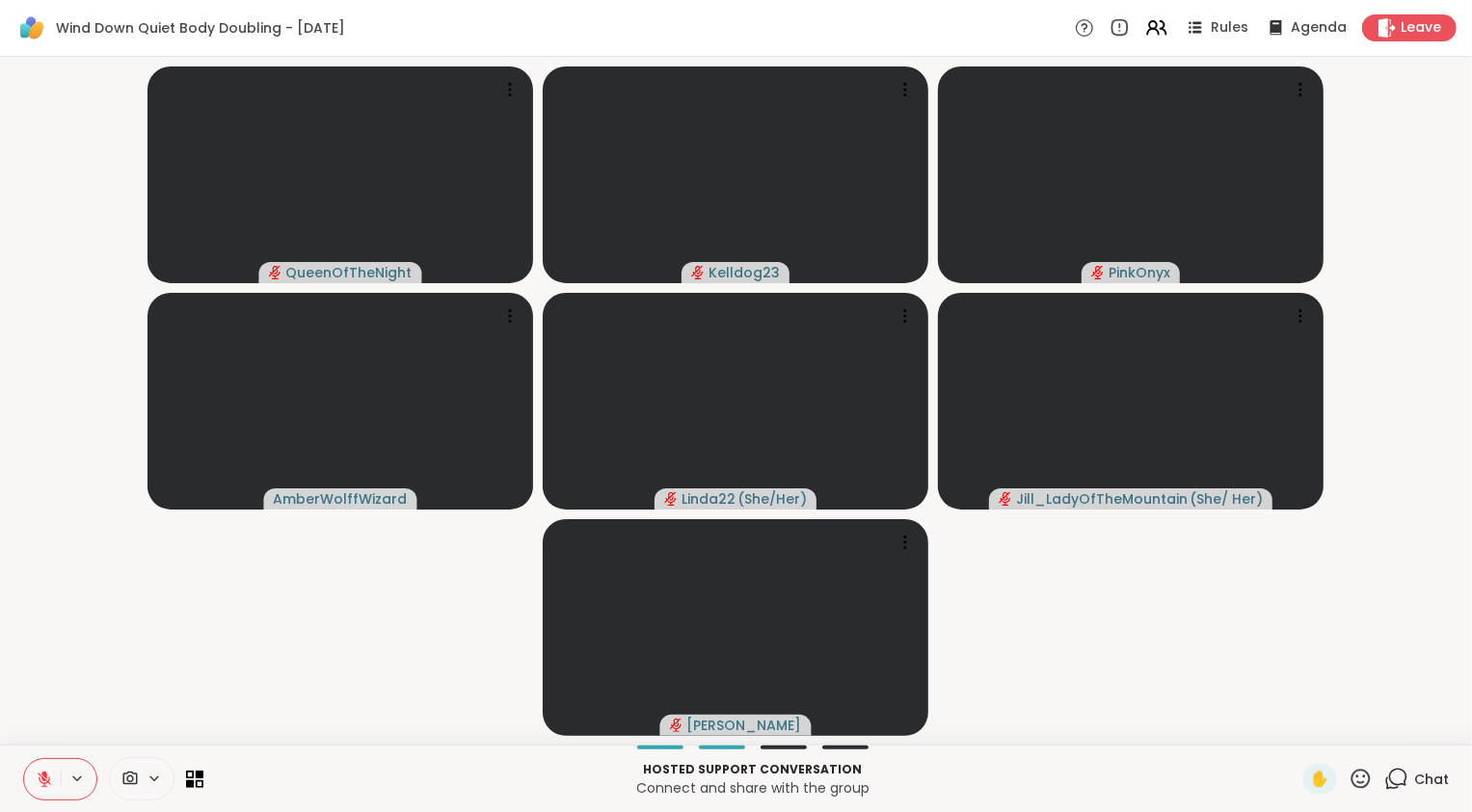
click at [203, 673] on video-player-container "QueenOfTheNight Kelldog23 PinkOnyx AmberWolffWizard Linda22 ( She/Her ) Jill_La…" at bounding box center [736, 401] width 1449 height 673
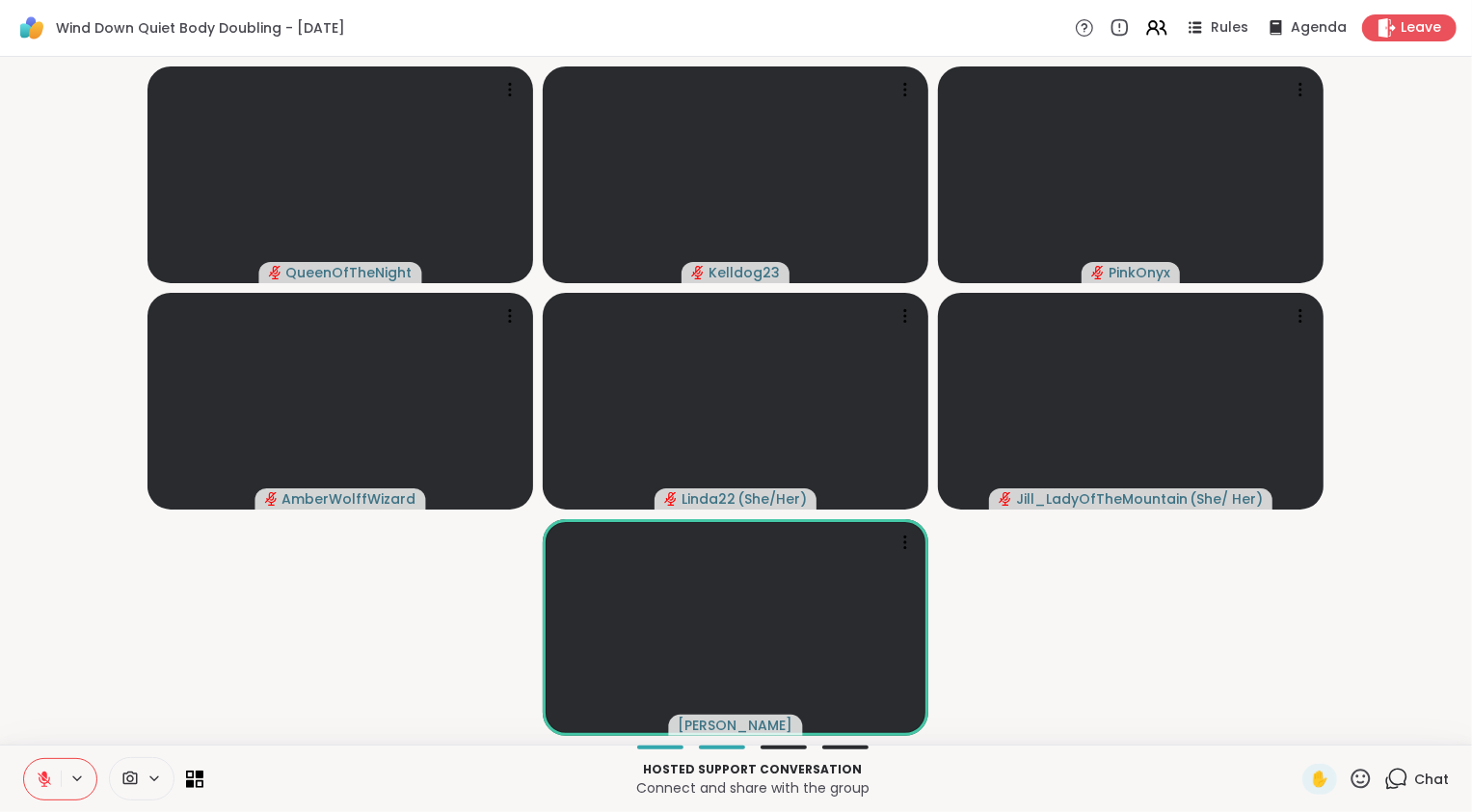
click at [160, 675] on video-player-container "QueenOfTheNight Kelldog23 PinkOnyx AmberWolffWizard Linda22 ( She/Her ) Jill_La…" at bounding box center [736, 401] width 1449 height 673
click at [44, 775] on icon at bounding box center [44, 774] width 6 height 8
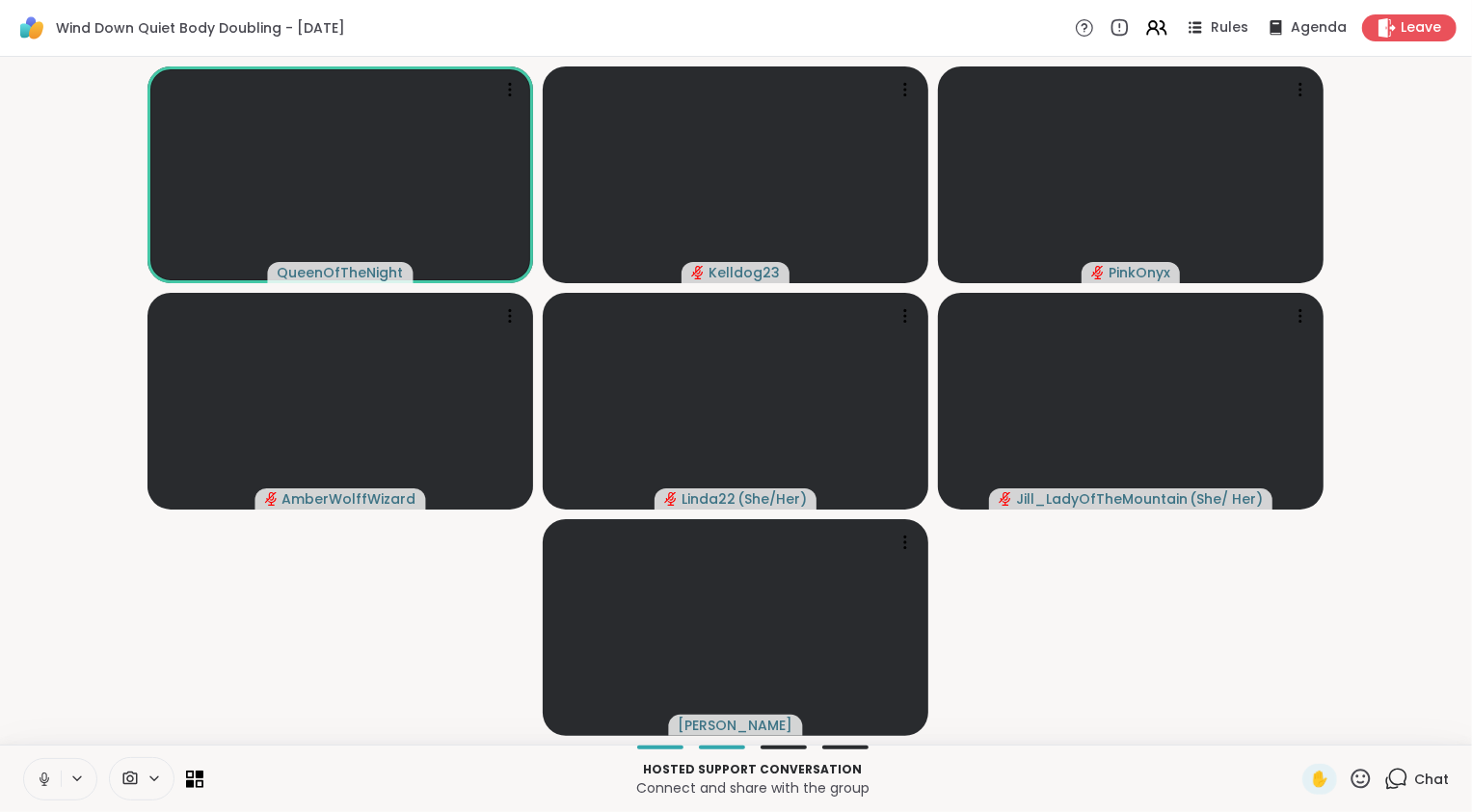
click at [44, 775] on icon at bounding box center [44, 779] width 17 height 17
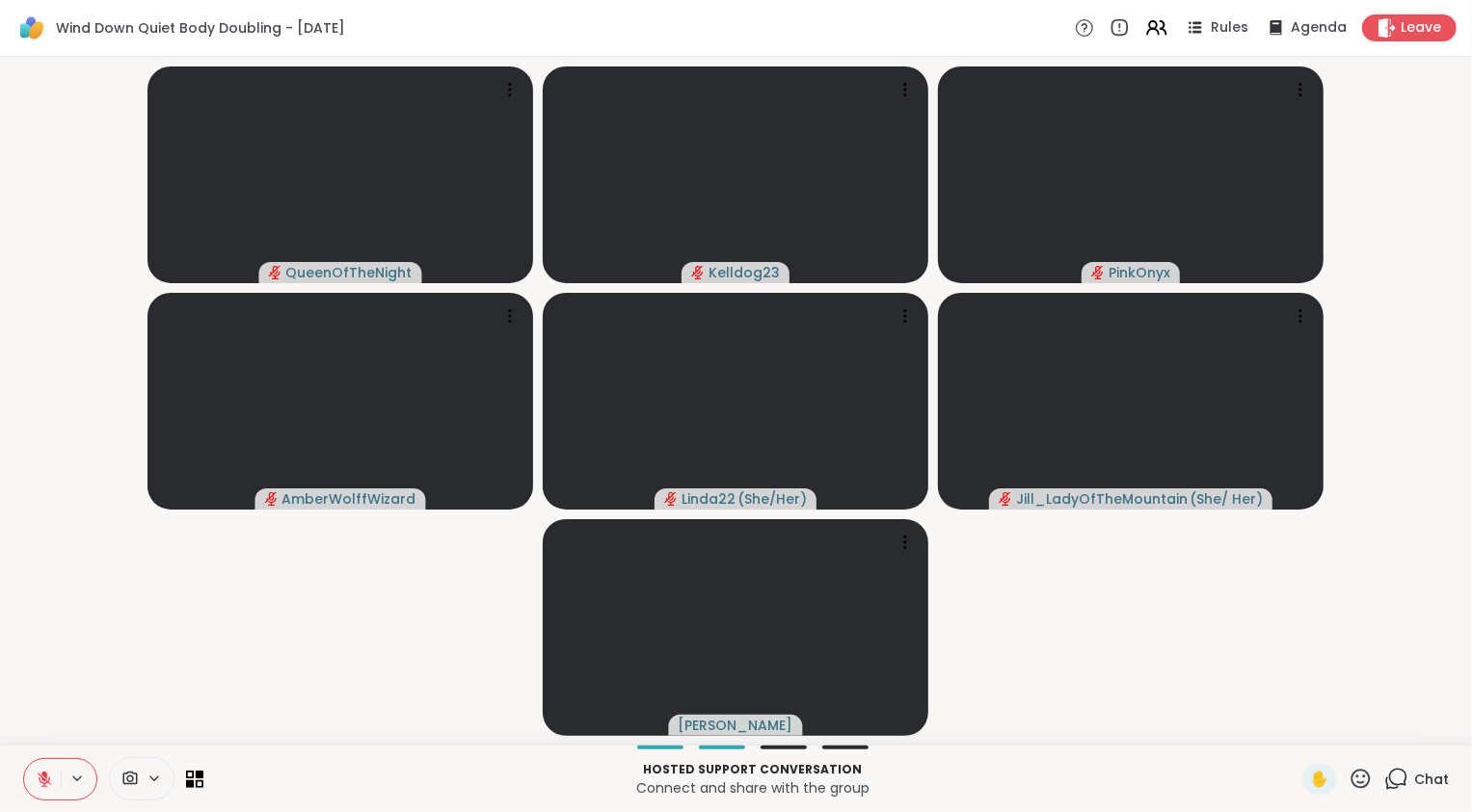
click at [72, 695] on video-player-container "QueenOfTheNight Kelldog23 PinkOnyx AmberWolffWizard Linda22 ( She/Her ) Jill_La…" at bounding box center [736, 401] width 1449 height 673
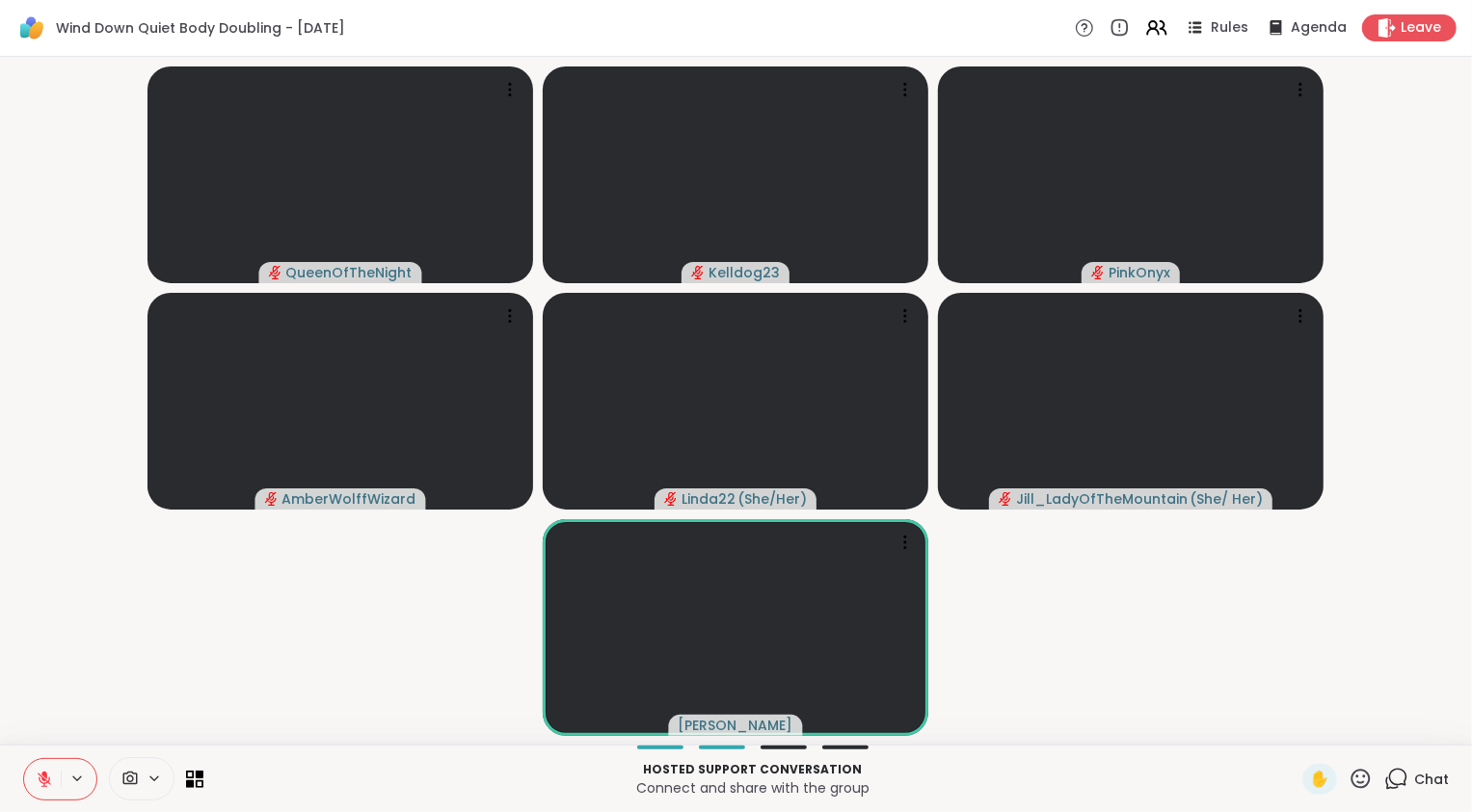
click at [72, 695] on video-player-container "QueenOfTheNight Kelldog23 PinkOnyx AmberWolffWizard Linda22 ( She/Her ) Jill_La…" at bounding box center [736, 401] width 1449 height 673
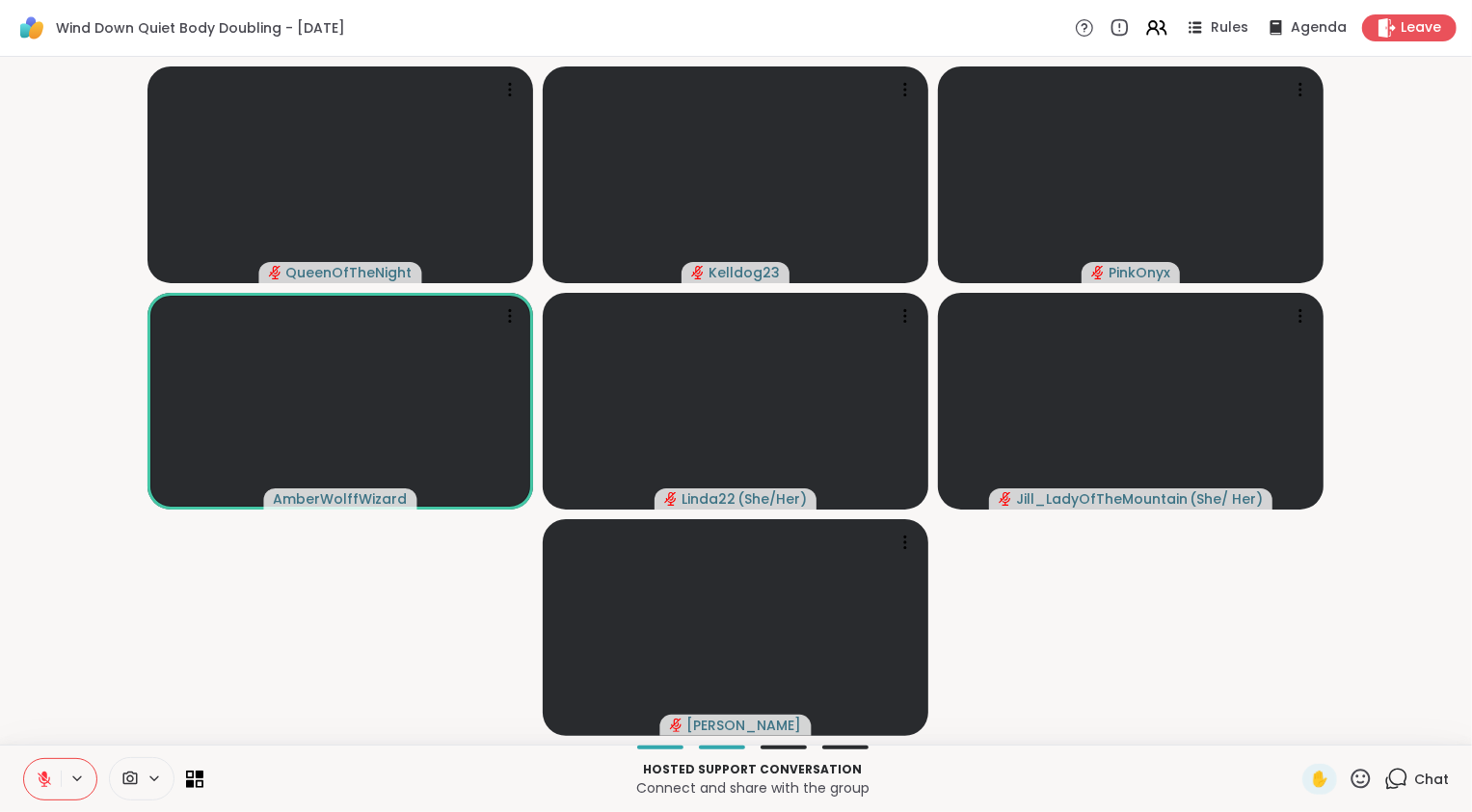
click at [41, 763] on button at bounding box center [43, 779] width 37 height 41
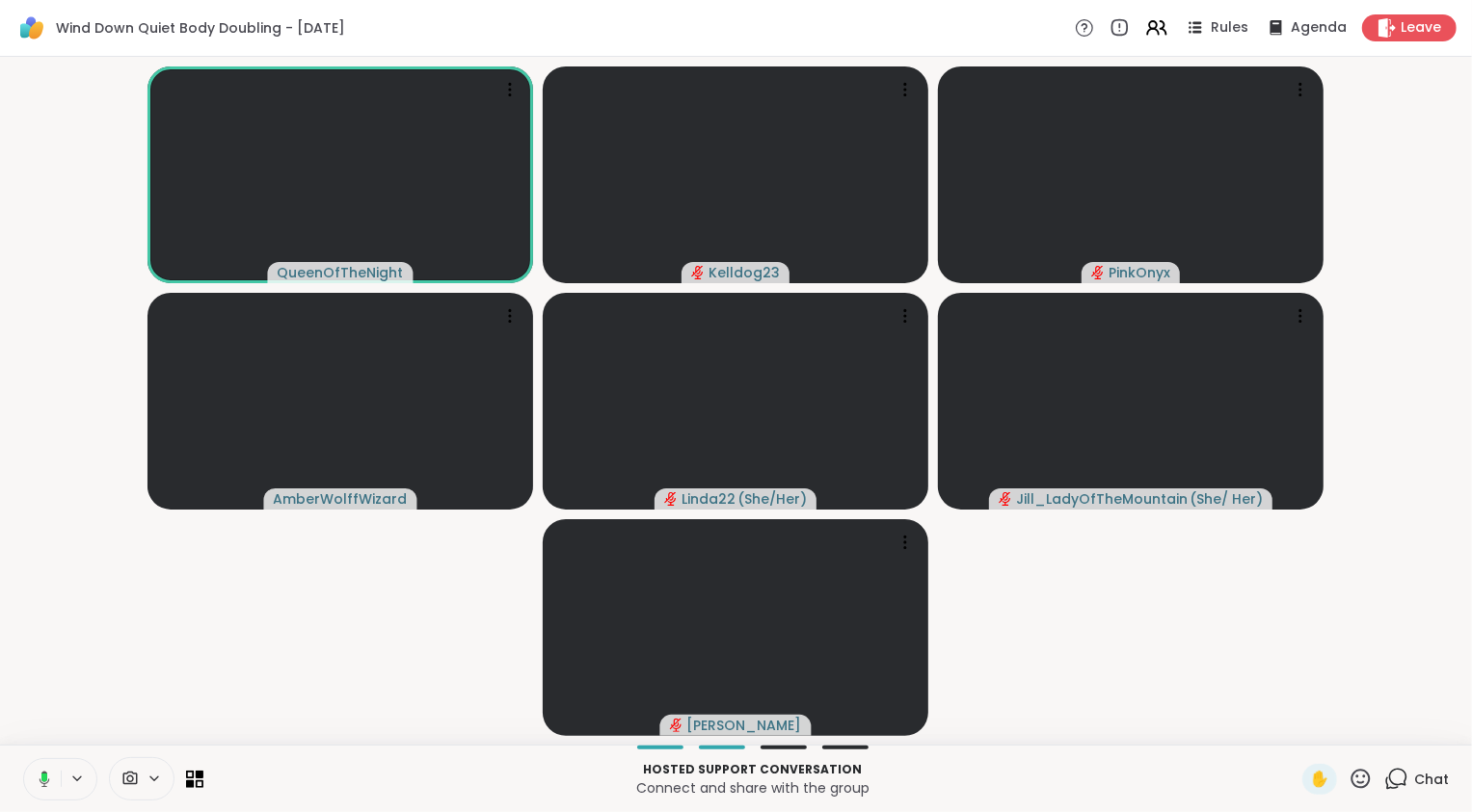
click at [41, 764] on button at bounding box center [41, 779] width 40 height 41
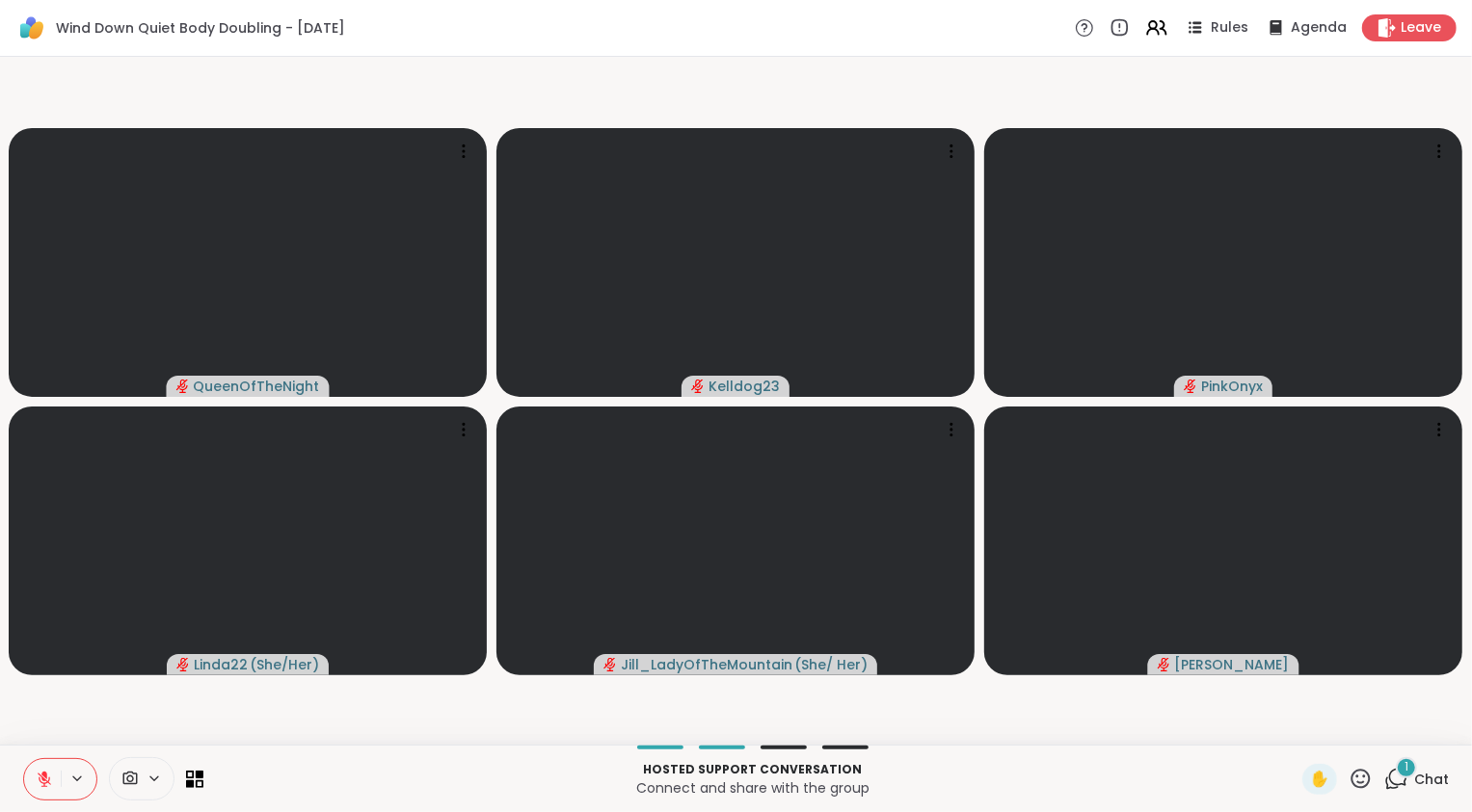
click at [1385, 775] on icon at bounding box center [1396, 778] width 24 height 24
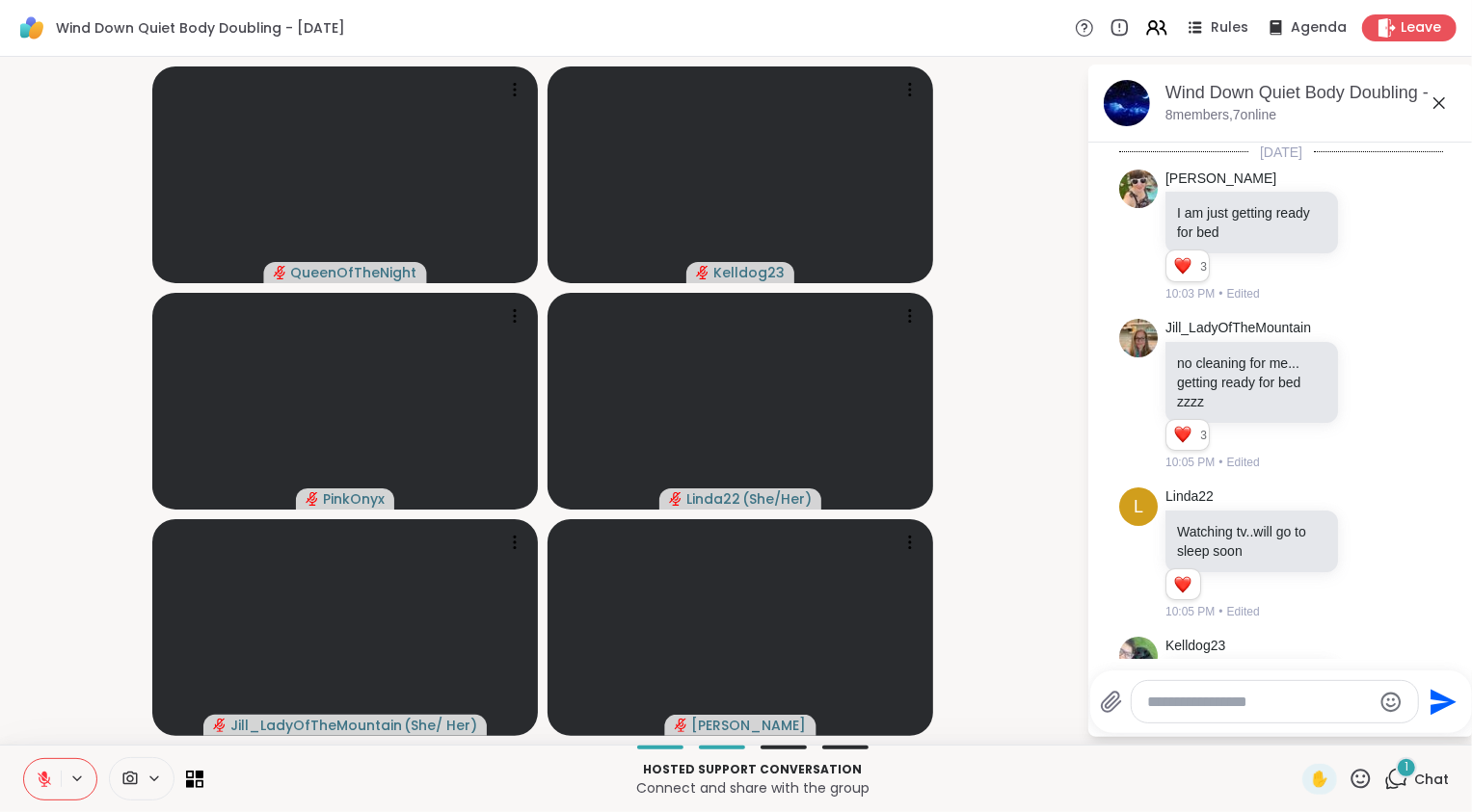
scroll to position [707, 0]
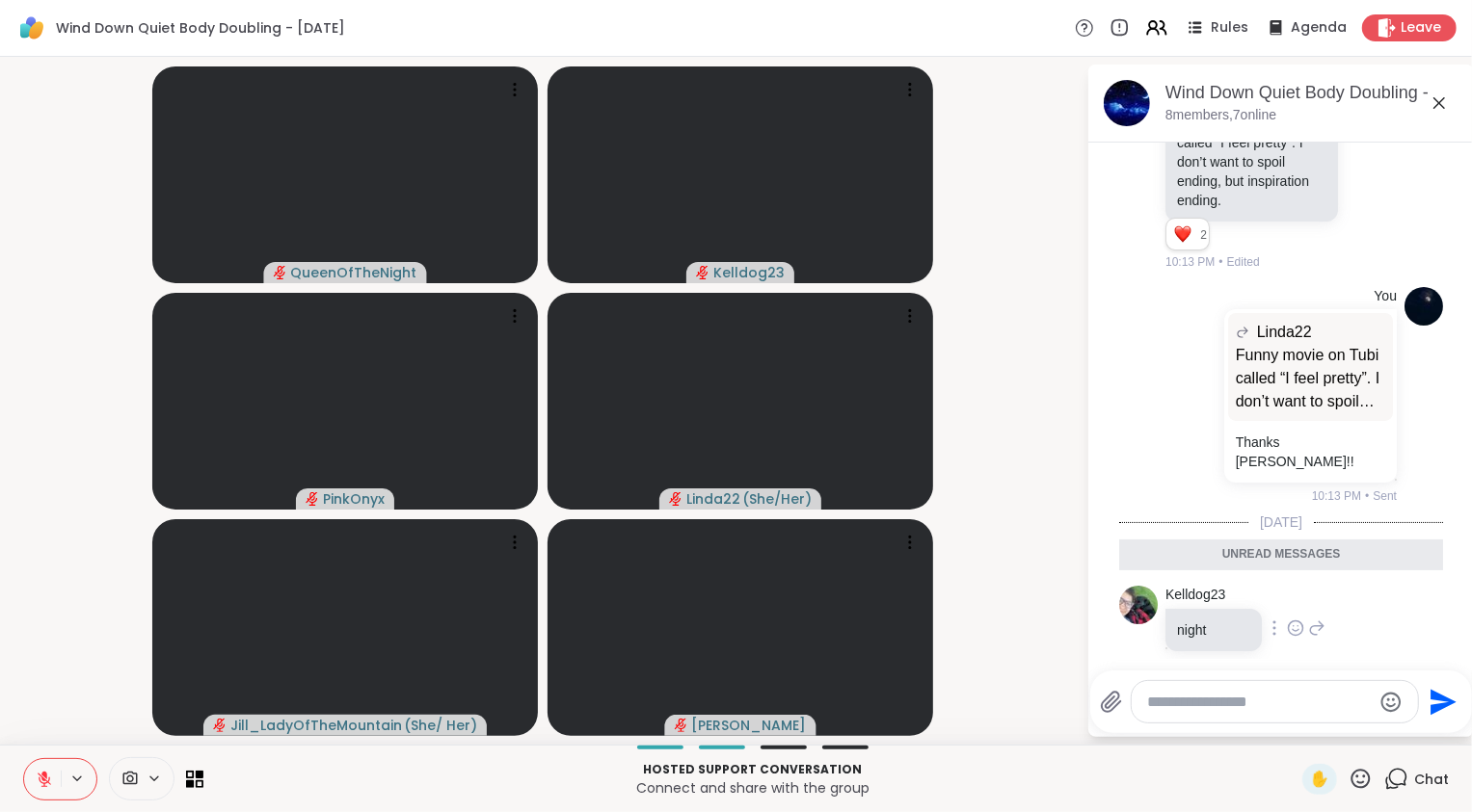
click at [1298, 619] on icon at bounding box center [1295, 628] width 17 height 19
click at [1399, 648] on div "Kelldog23 night 10:34 PM" at bounding box center [1281, 629] width 324 height 103
